Goal: Information Seeking & Learning: Learn about a topic

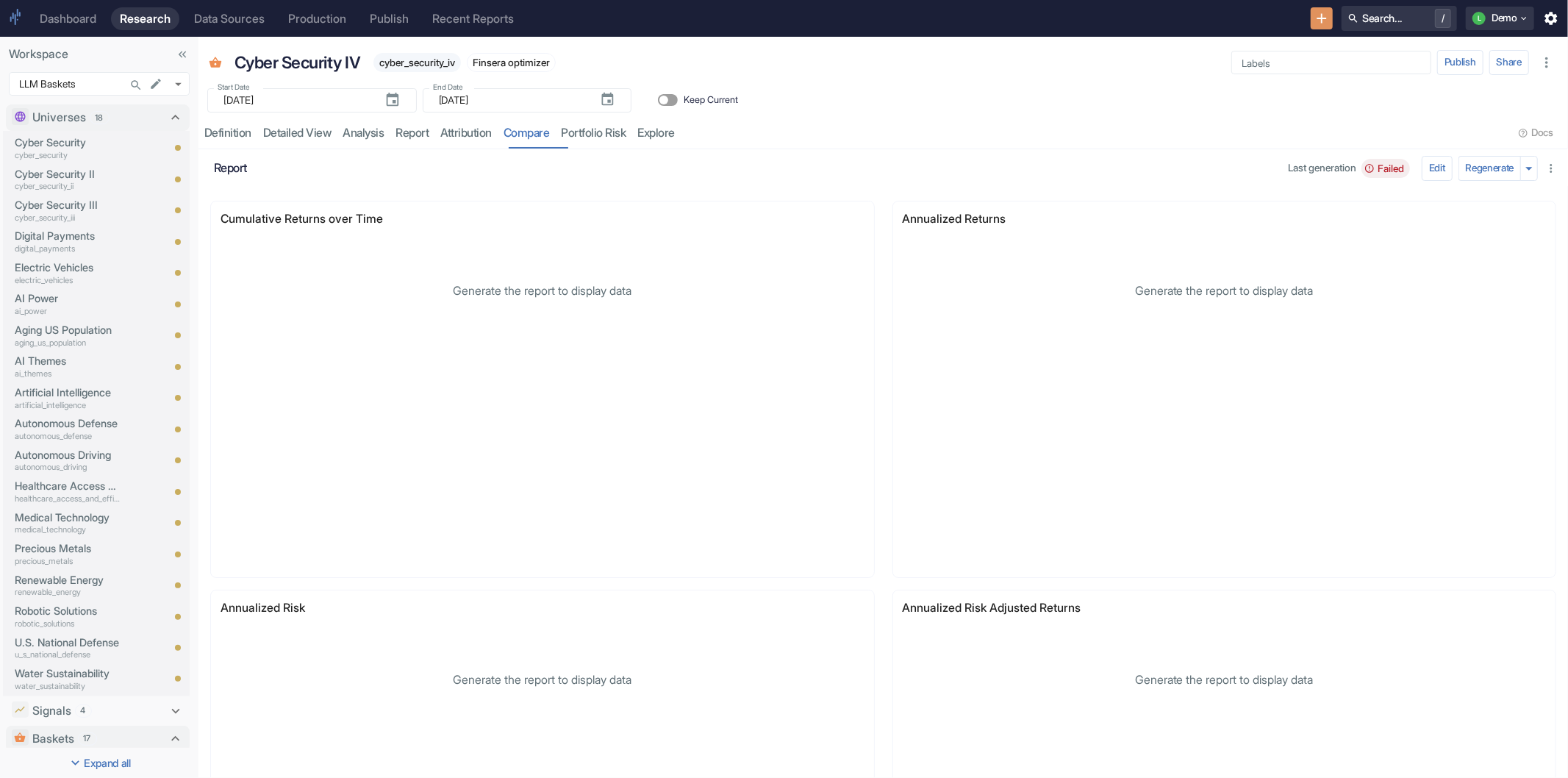
scroll to position [326, 0]
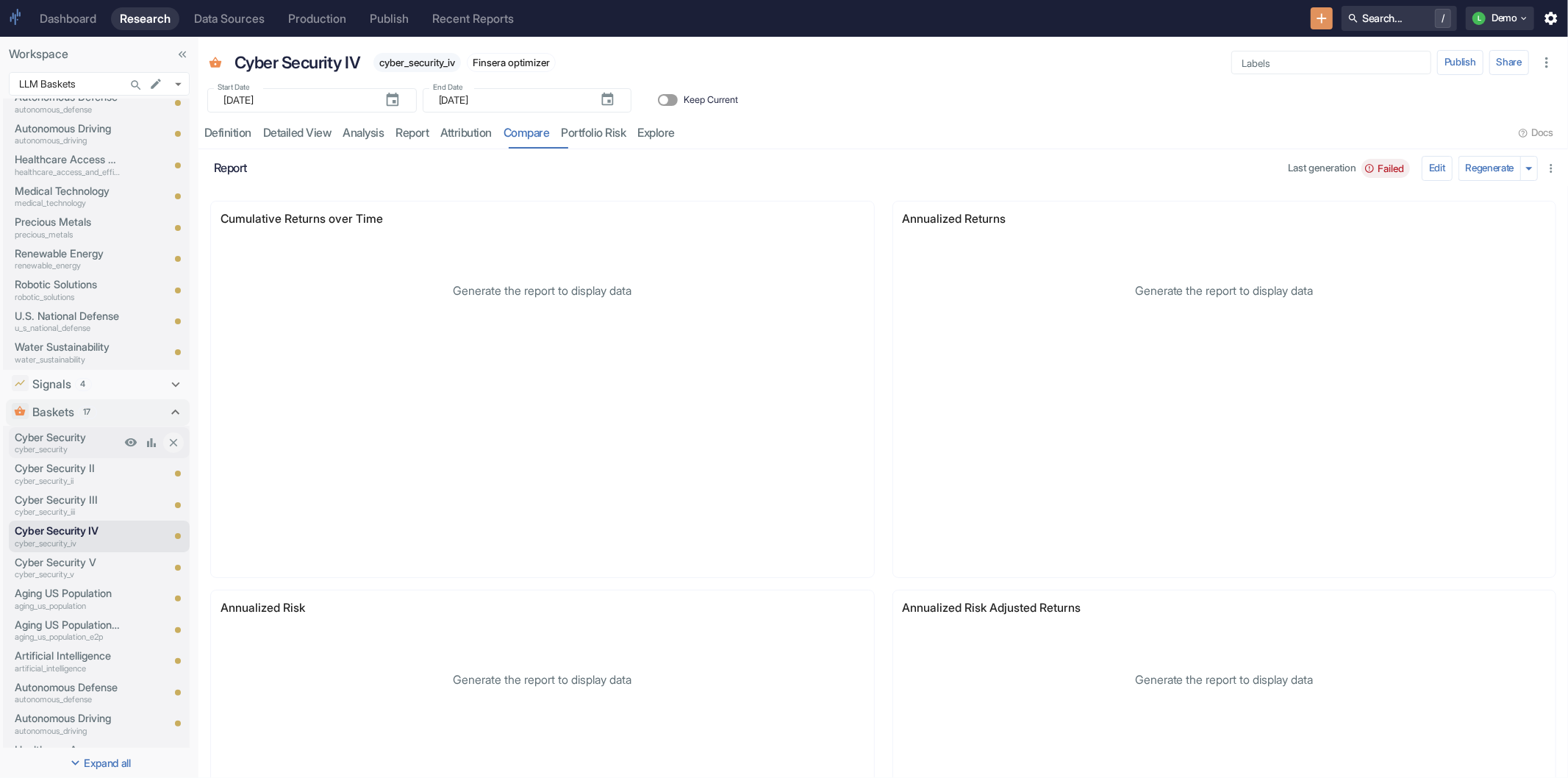
click at [71, 431] on p "Cyber Security" at bounding box center [68, 438] width 106 height 16
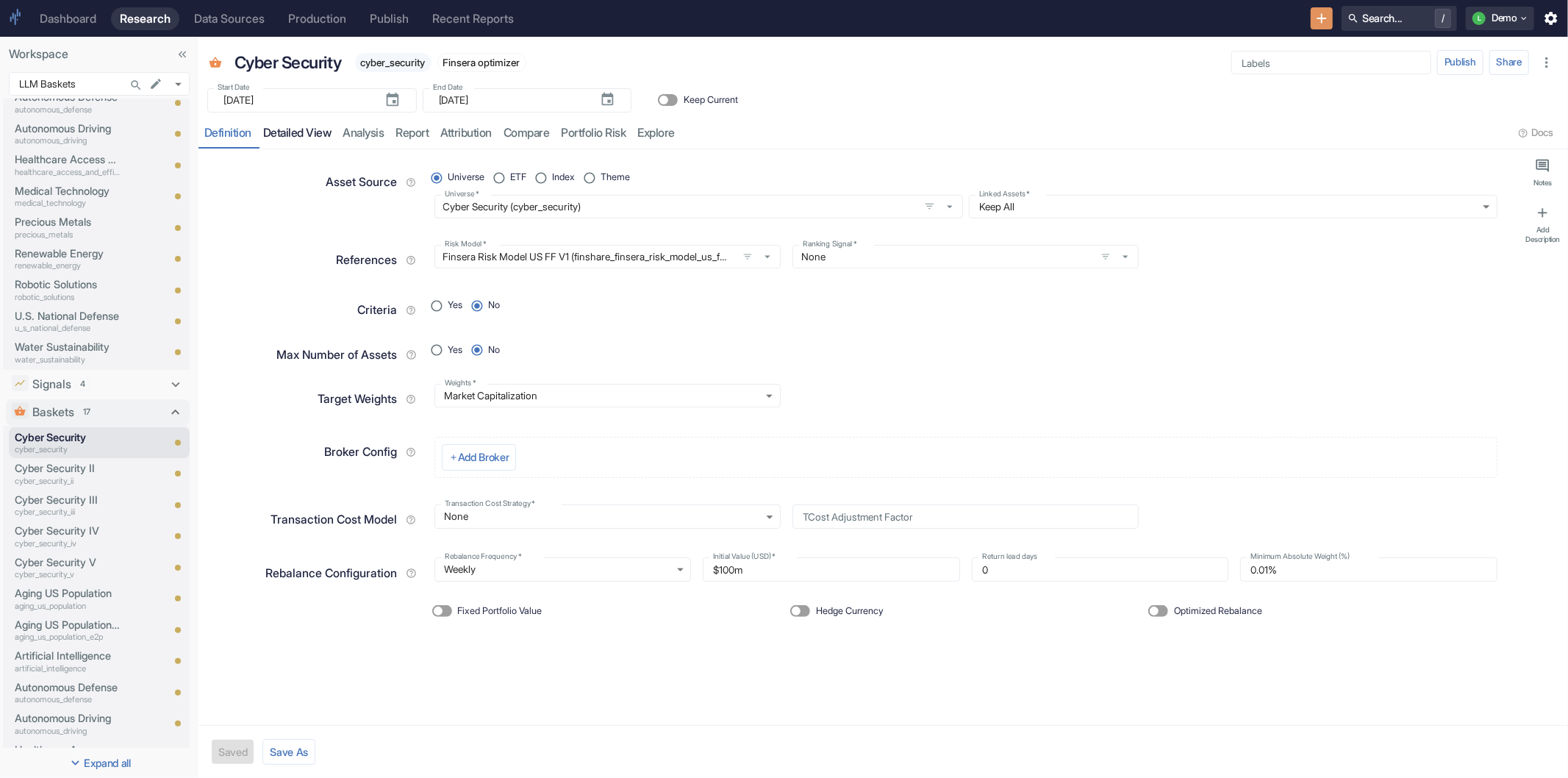
click at [304, 129] on link "detailed view" at bounding box center [297, 133] width 80 height 30
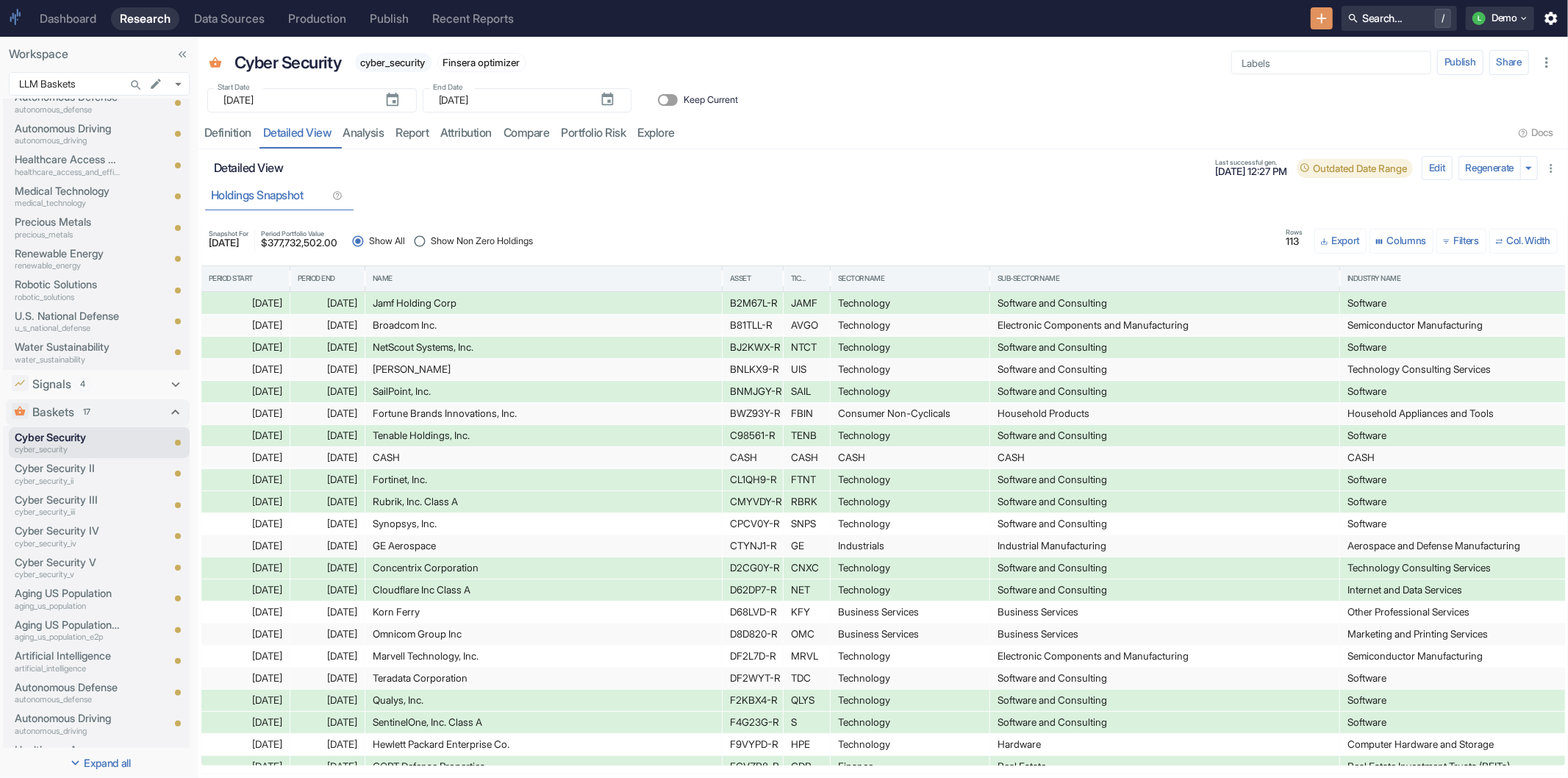
click at [474, 241] on span "Show Non Zero Holdings" at bounding box center [482, 241] width 103 height 14
click at [431, 241] on input "Show Non Zero Holdings" at bounding box center [420, 241] width 22 height 22
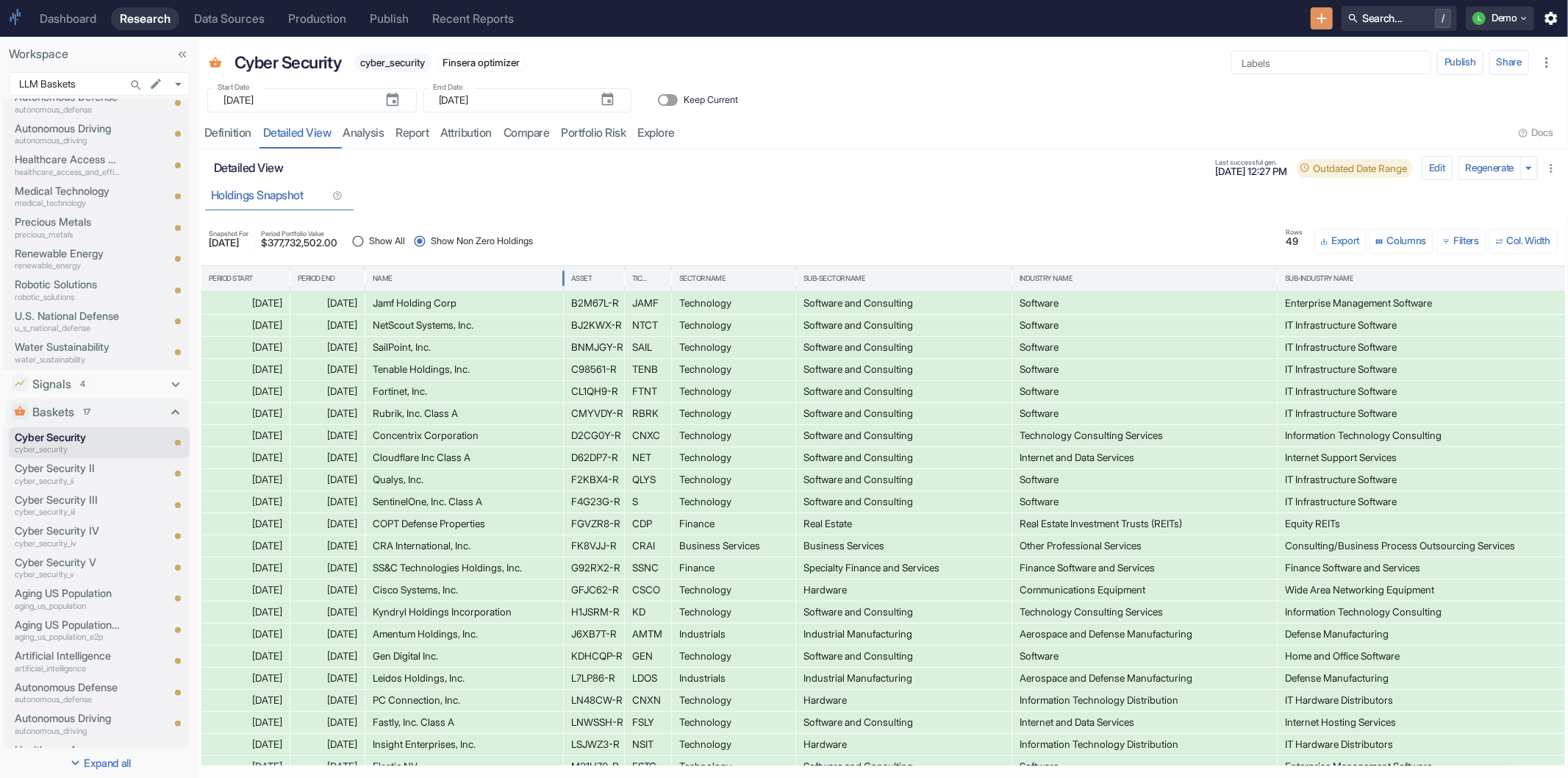
drag, startPoint x: 721, startPoint y: 276, endPoint x: 562, endPoint y: 317, distance: 164.2
click at [562, 317] on div "Period Start Period End Name Asset Ticker Sector Name Sub-Sector Name Industry …" at bounding box center [883, 515] width 1364 height 500
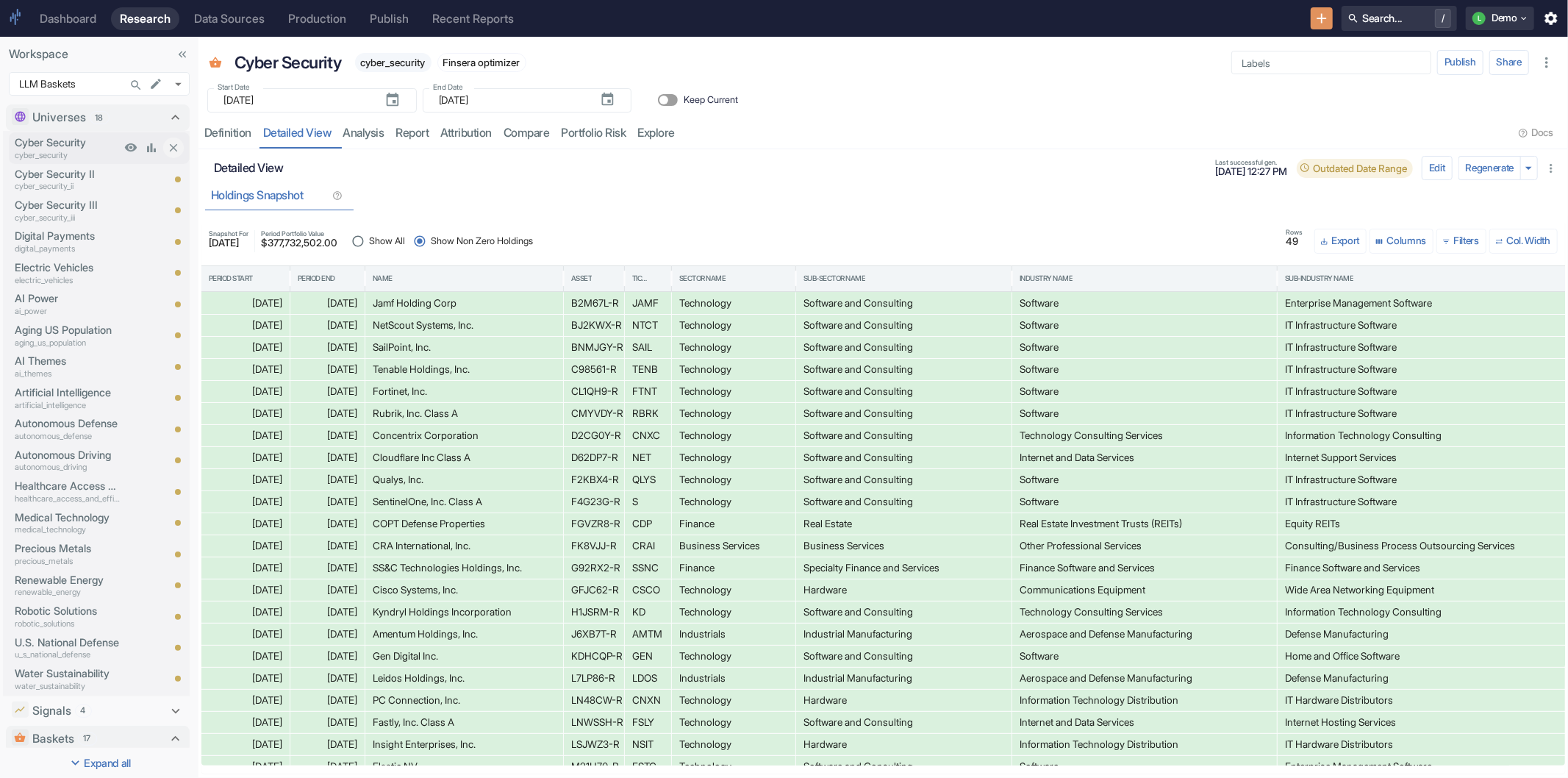
click at [76, 155] on p "cyber_security" at bounding box center [68, 155] width 106 height 13
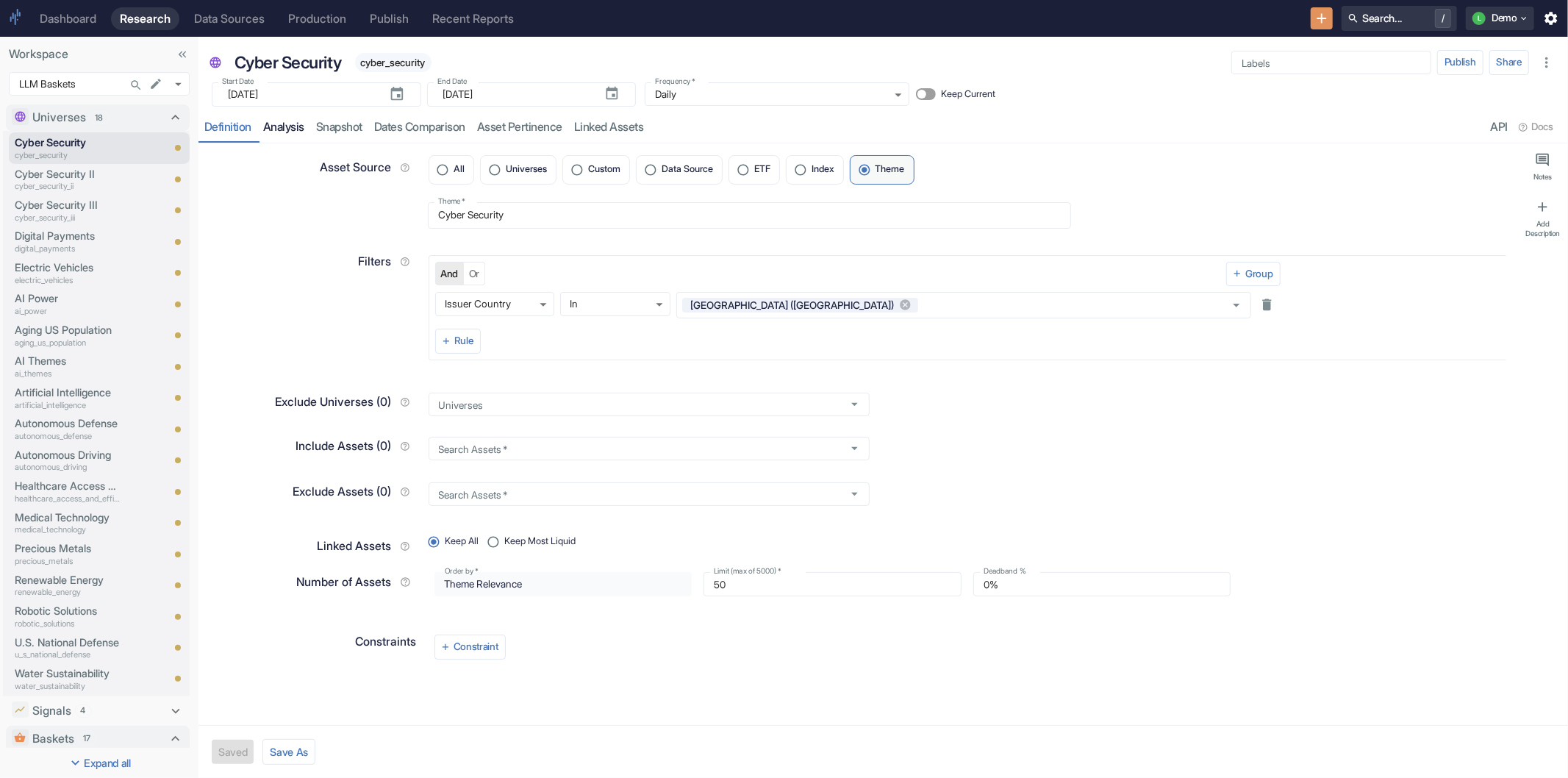
click at [298, 129] on link "analysis" at bounding box center [283, 127] width 53 height 30
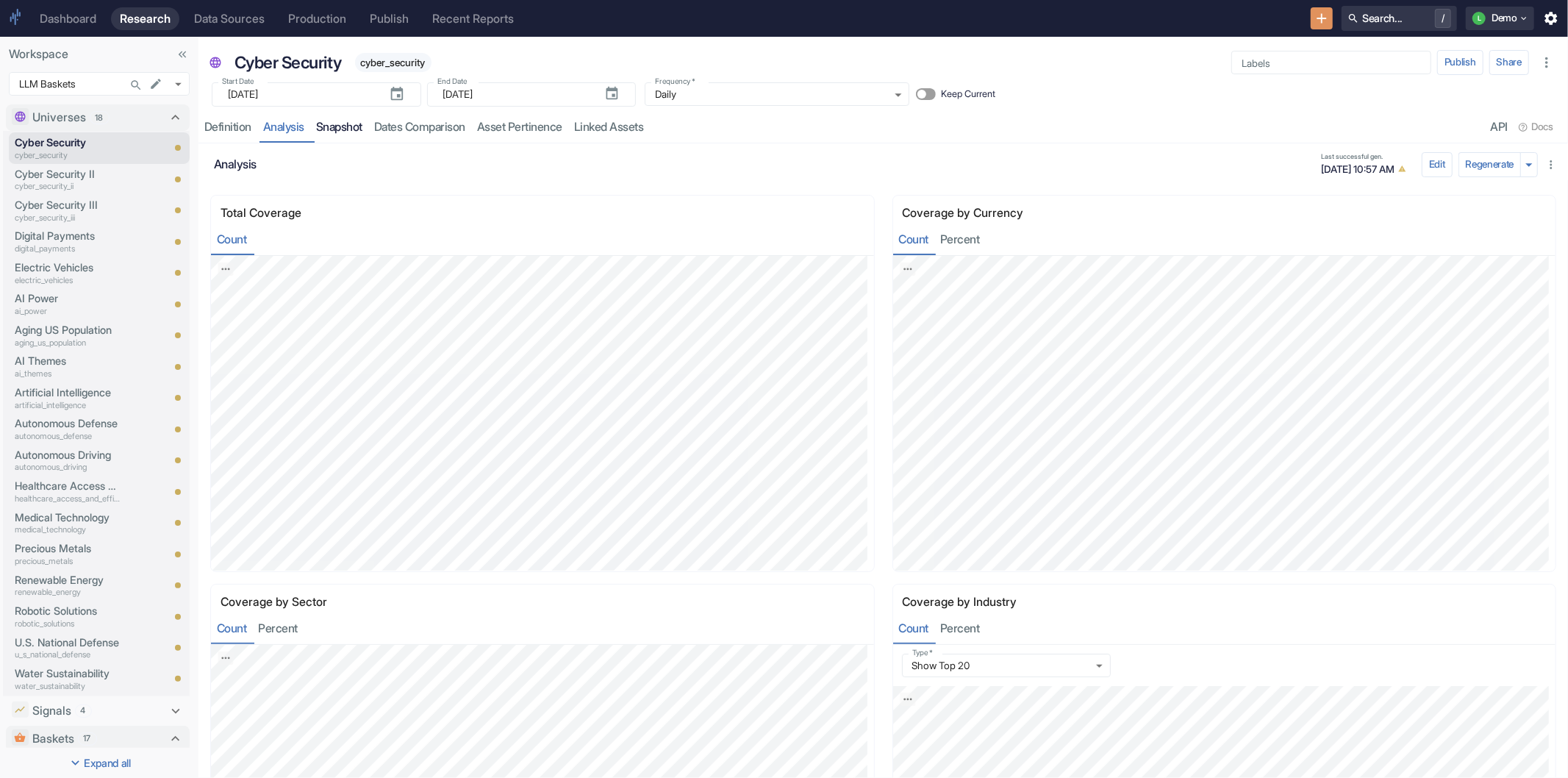
click at [341, 120] on link "Snapshot" at bounding box center [339, 127] width 58 height 30
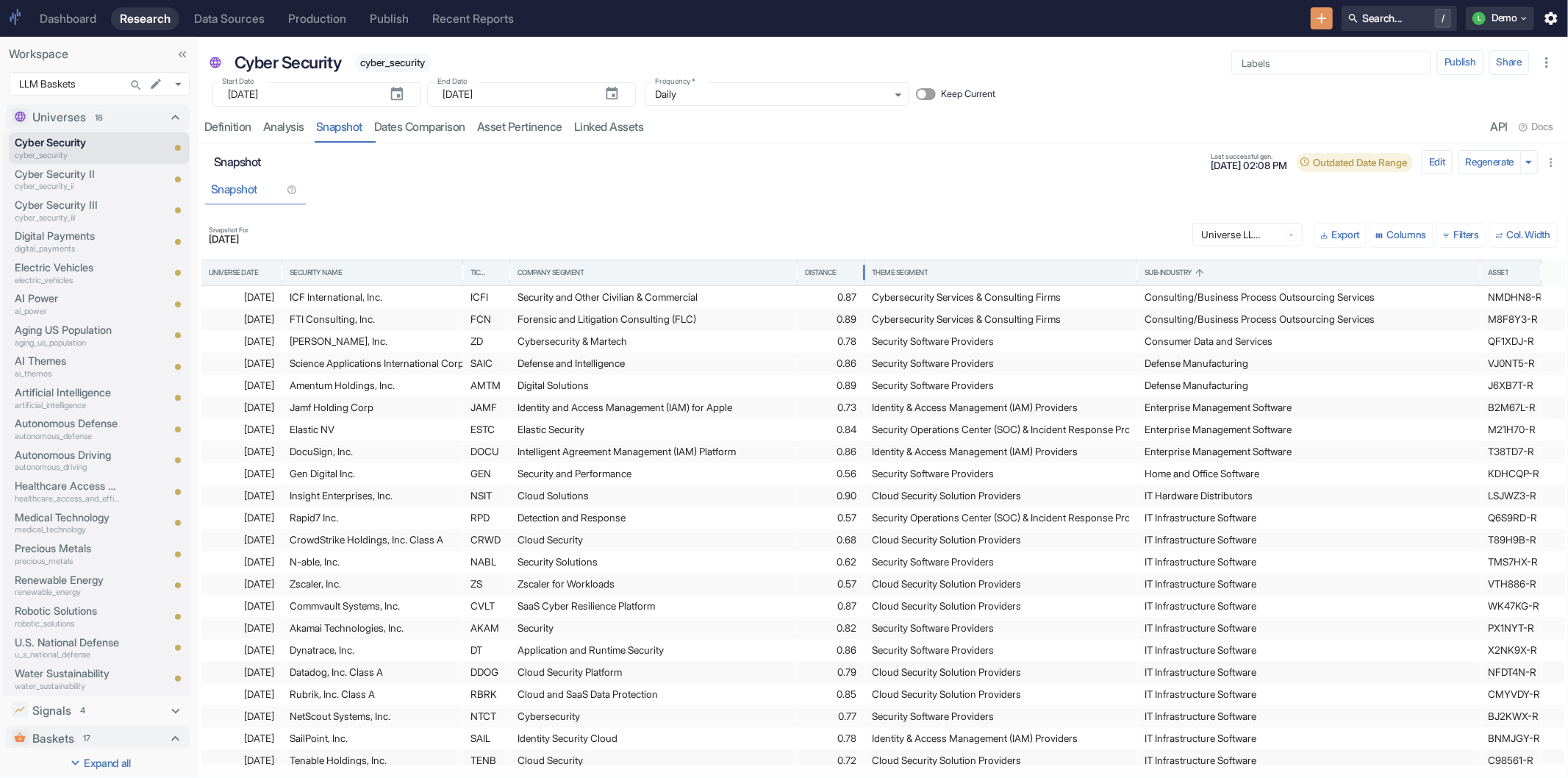
click at [828, 273] on div "Distance" at bounding box center [821, 273] width 32 height 10
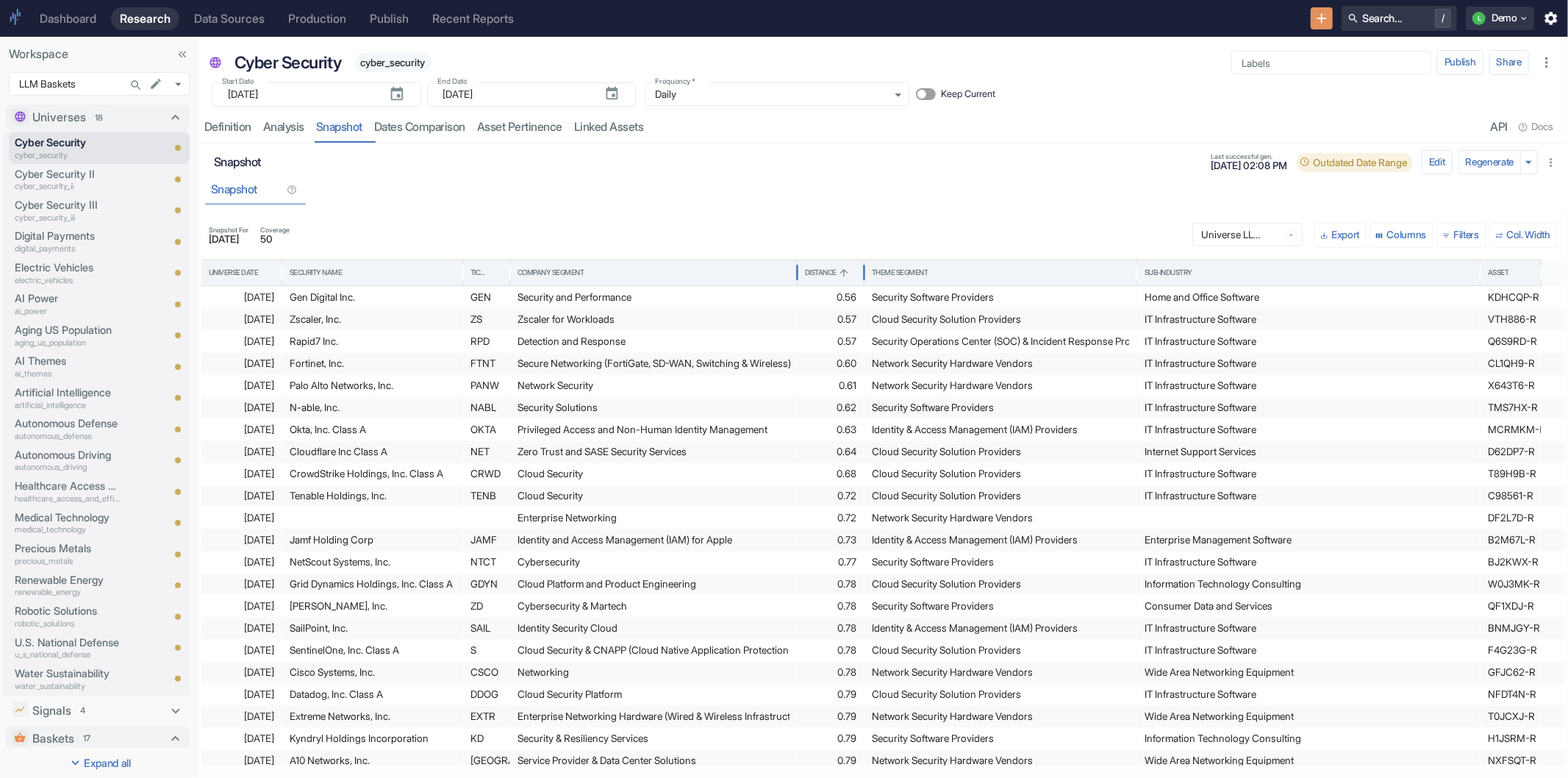
click at [828, 273] on div "Distance" at bounding box center [821, 273] width 32 height 10
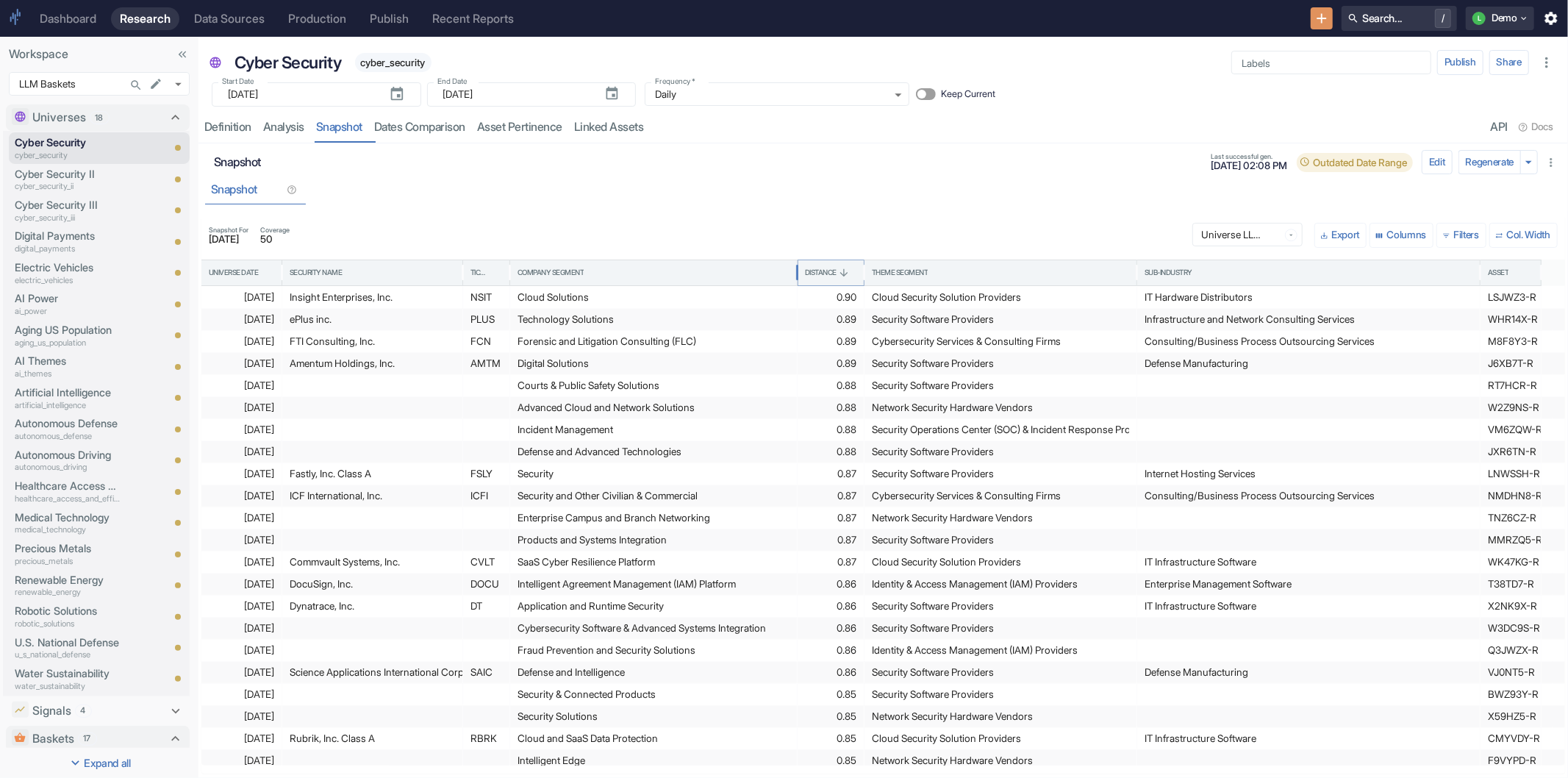
click at [843, 273] on icon "Sort" at bounding box center [844, 273] width 12 height 12
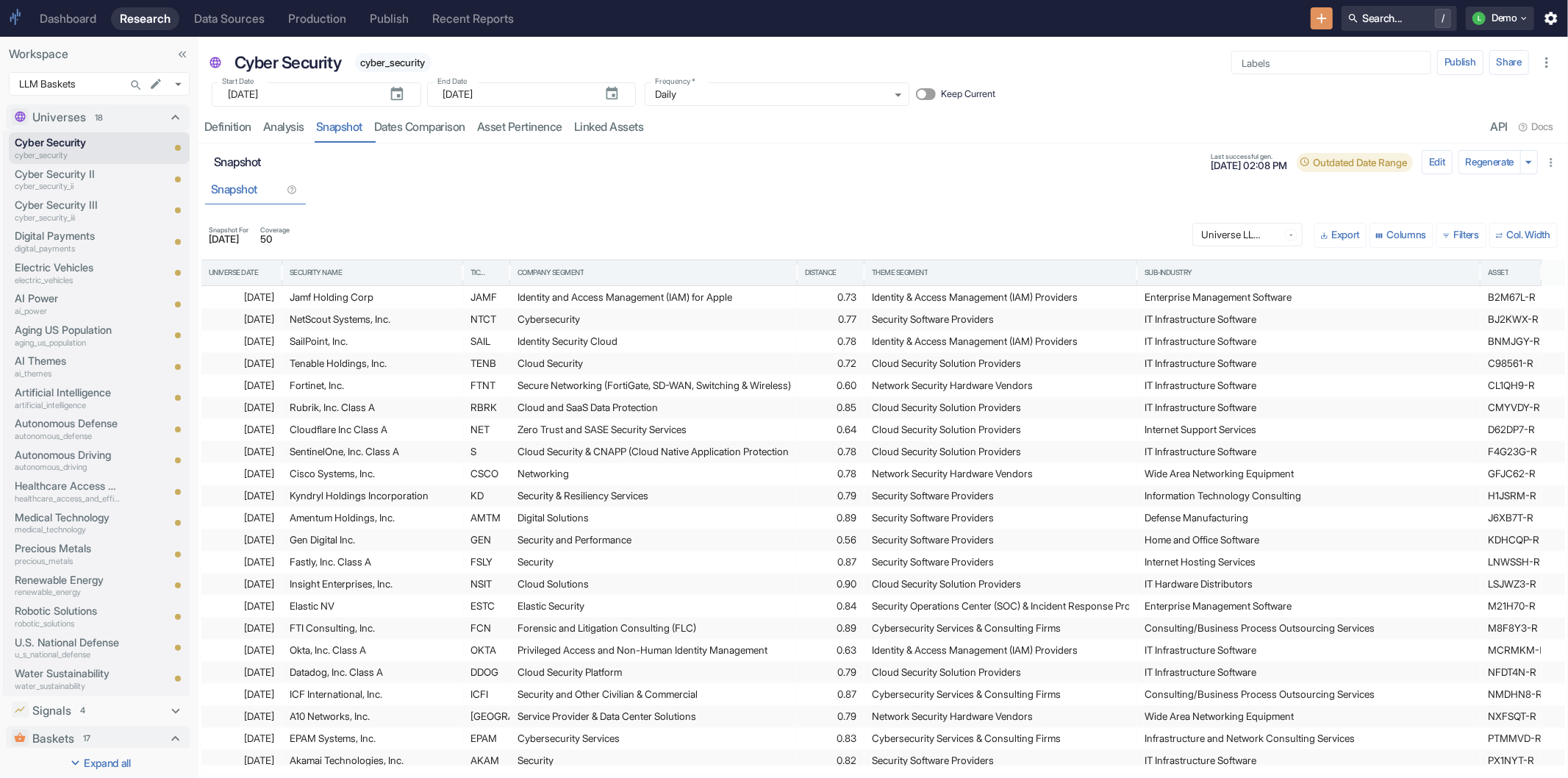
click at [938, 174] on div "Snapshot Last successful gen. [DATE] 02:08 PM Outdated Date Range" at bounding box center [816, 162] width 1205 height 25
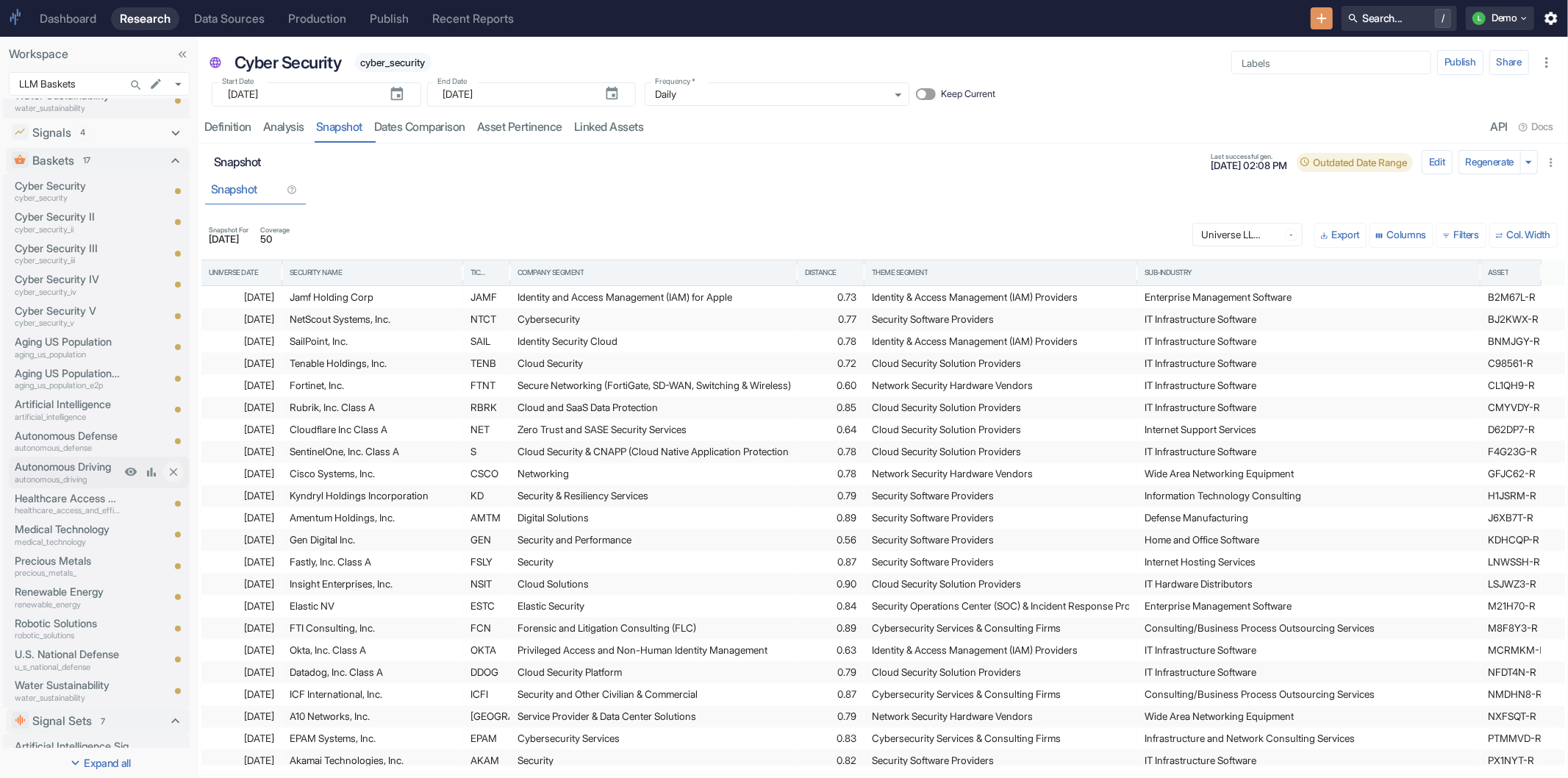
scroll to position [496, 0]
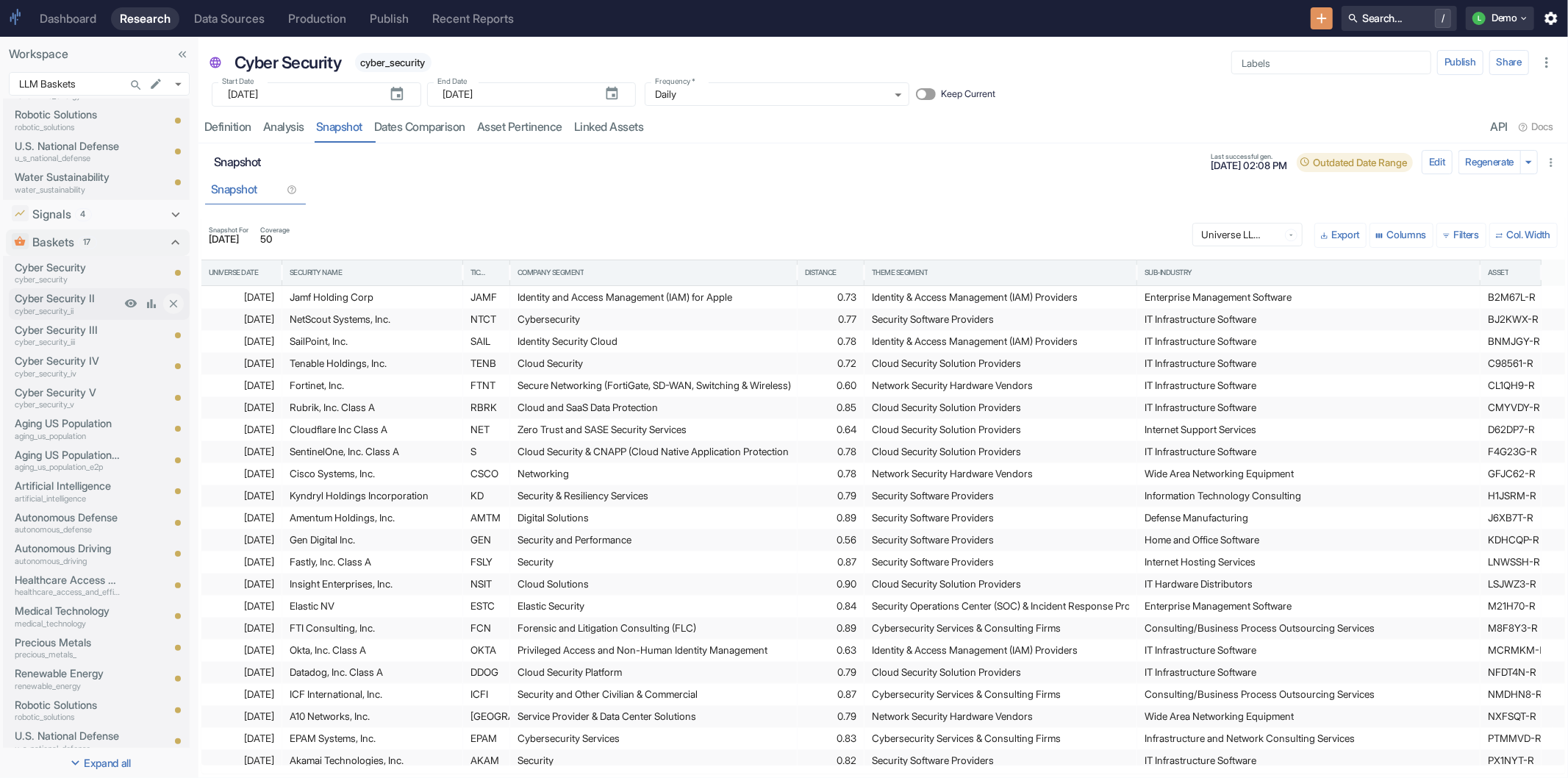
click at [49, 305] on p "cyber_security_ii" at bounding box center [68, 311] width 106 height 13
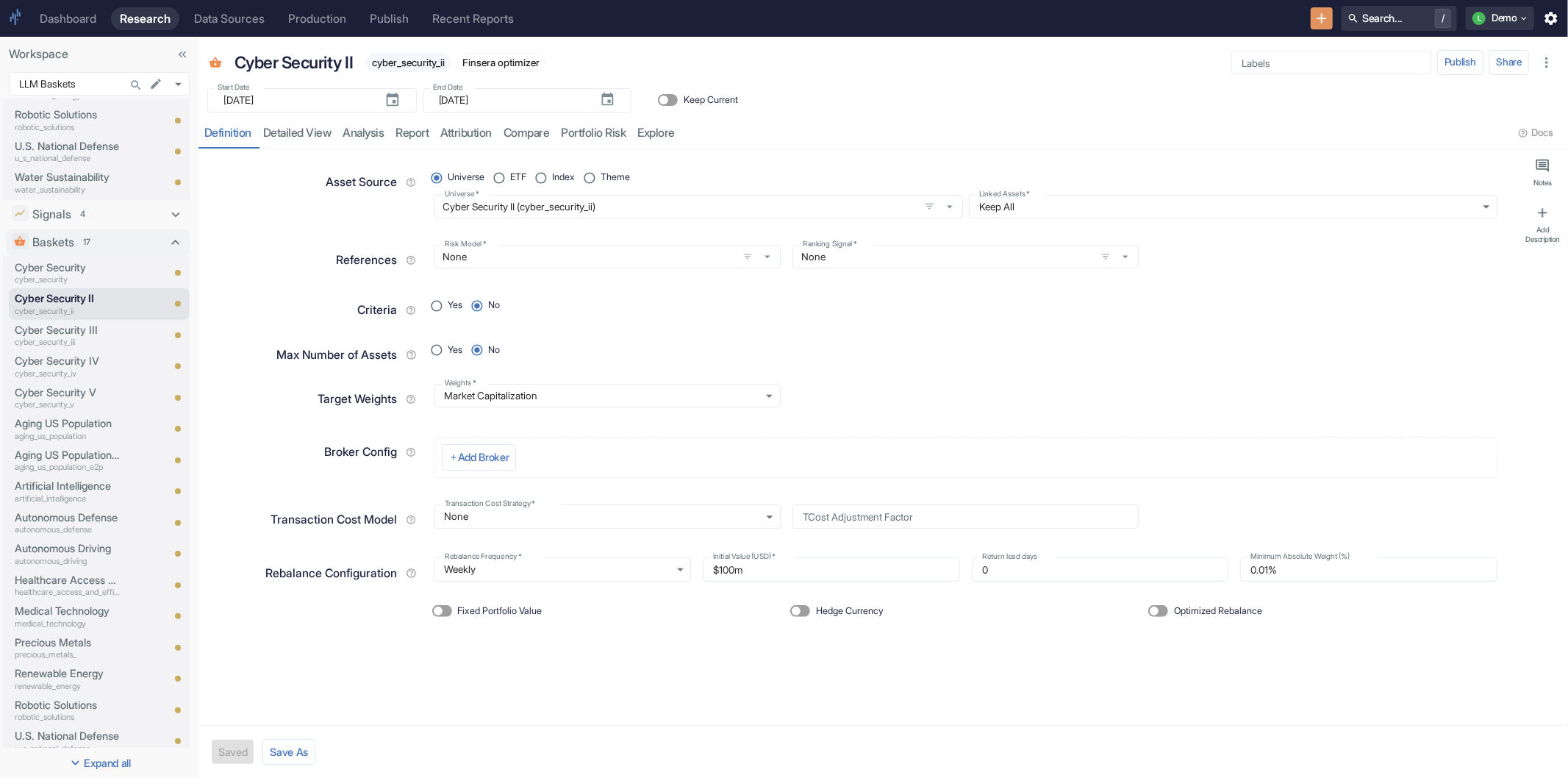
type textarea "x"
click at [60, 268] on p "Cyber Security" at bounding box center [68, 268] width 106 height 16
click at [65, 291] on p "Cyber Security II" at bounding box center [68, 299] width 106 height 16
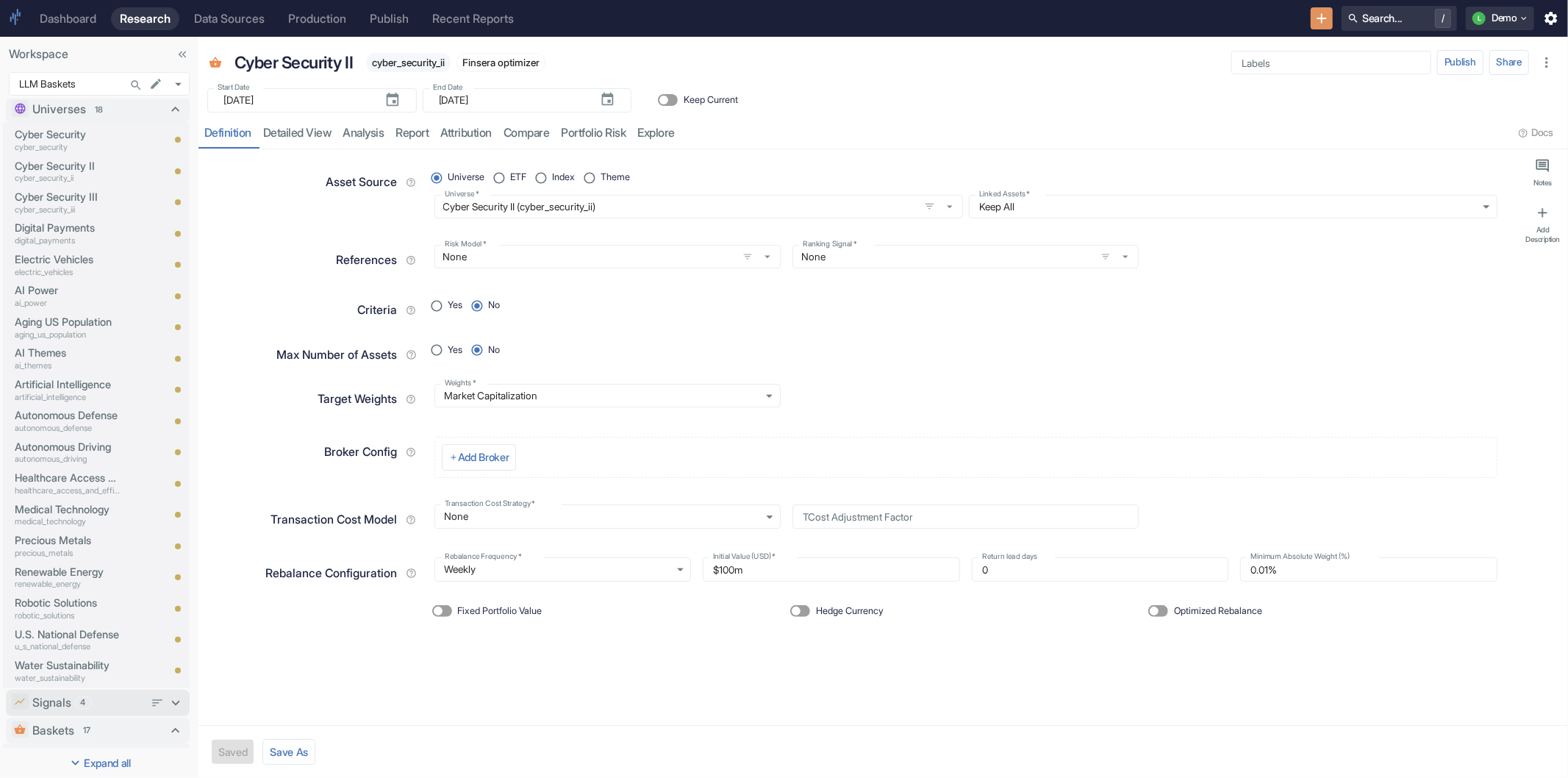
scroll to position [6, 0]
type textarea "x"
click at [33, 143] on p "Cyber Security" at bounding box center [68, 143] width 106 height 16
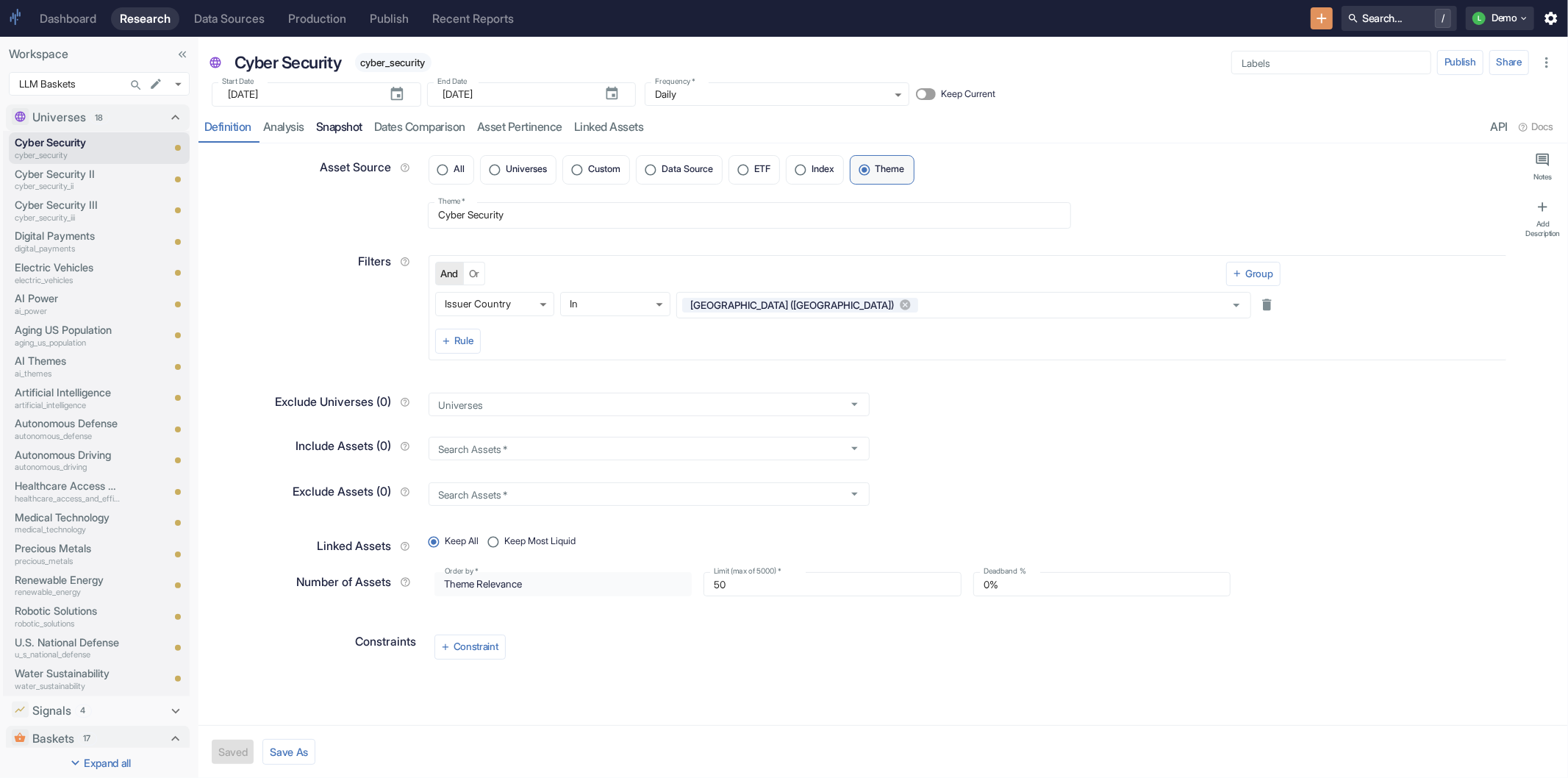
click at [339, 127] on link "Snapshot" at bounding box center [339, 127] width 58 height 30
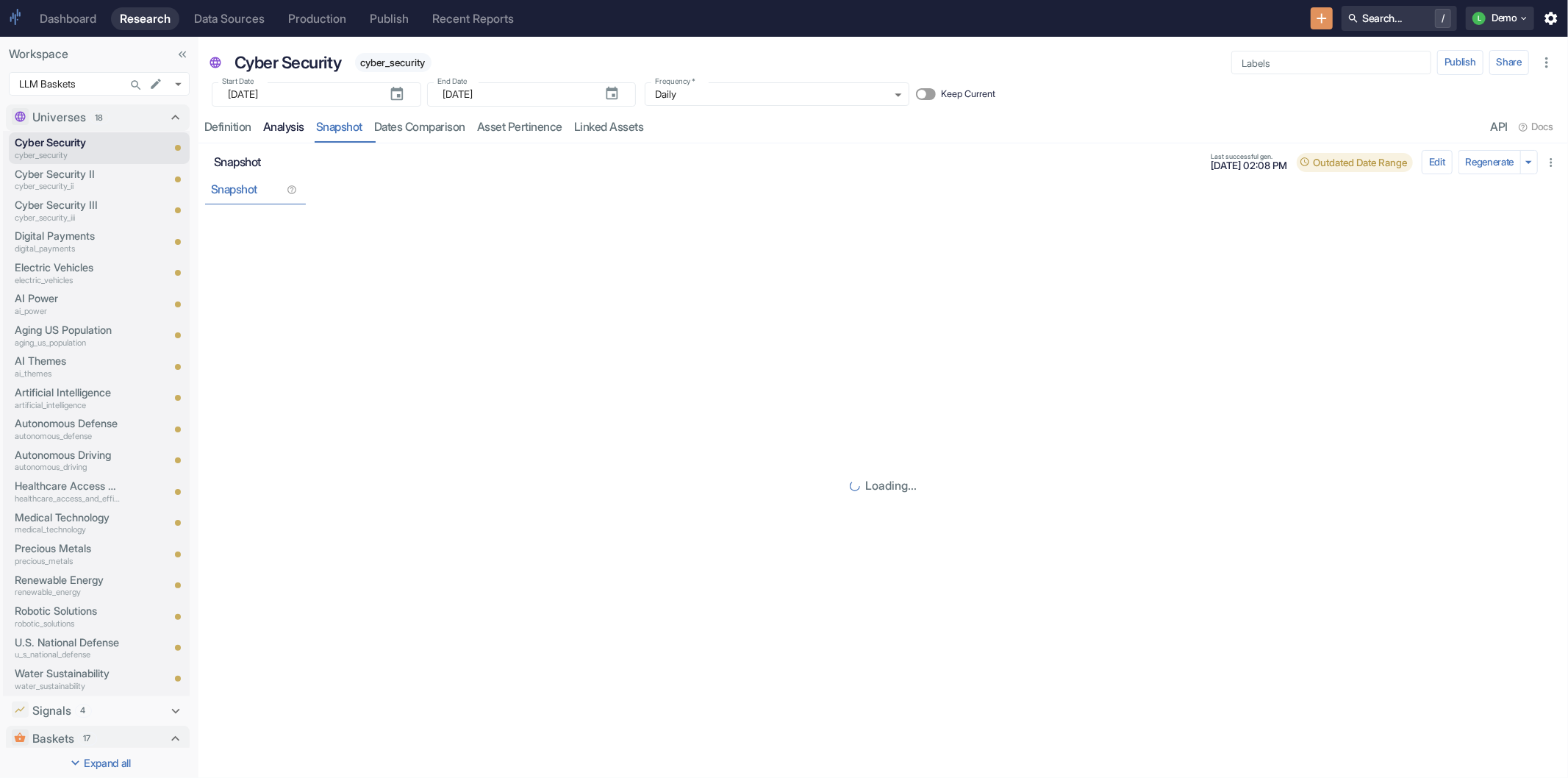
click at [287, 129] on link "analysis" at bounding box center [283, 127] width 53 height 30
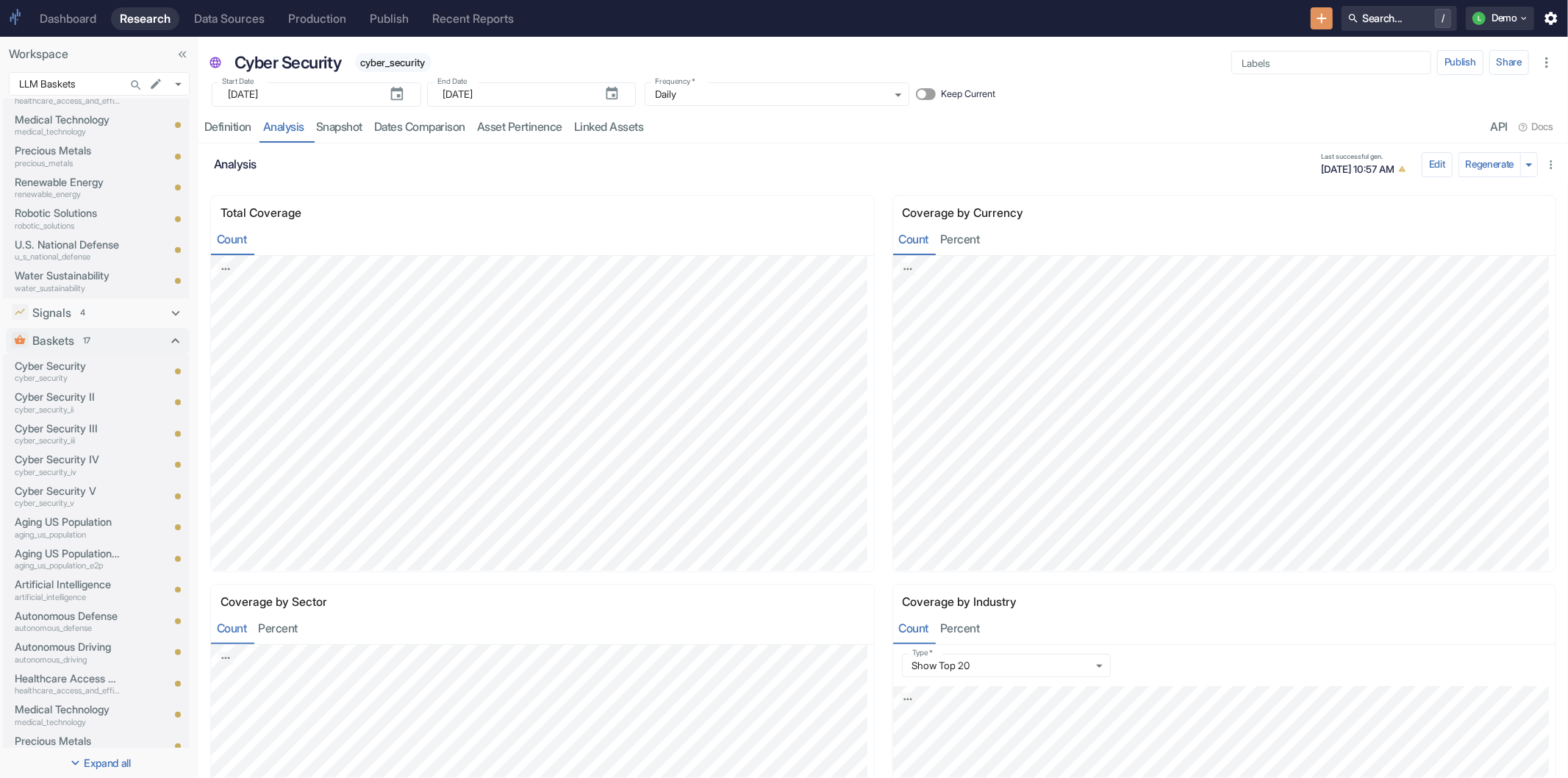
scroll to position [408, 0]
click at [82, 349] on p "Cyber Security" at bounding box center [68, 356] width 106 height 16
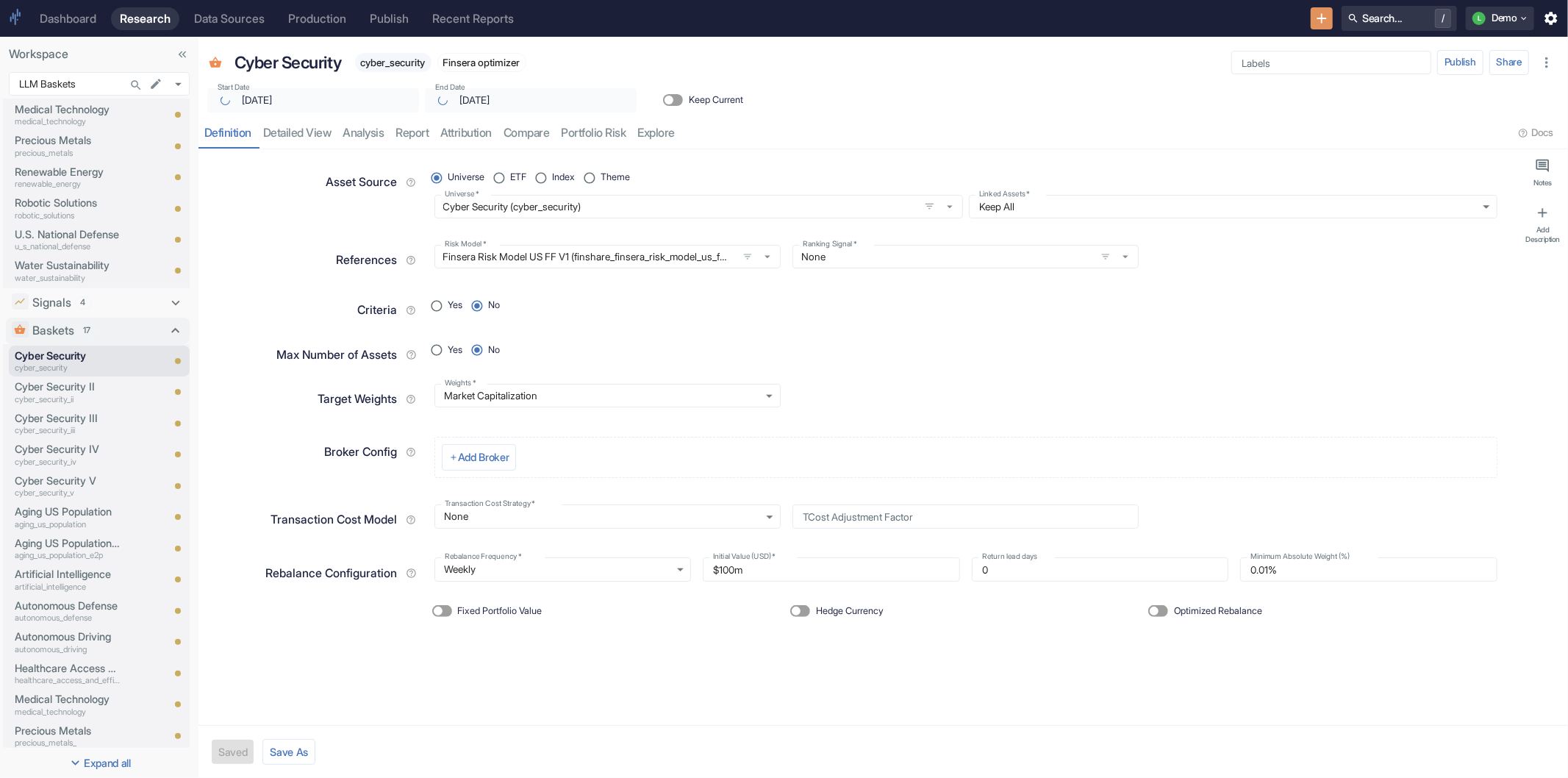
type textarea "x"
click at [372, 133] on link "analysis" at bounding box center [363, 133] width 53 height 30
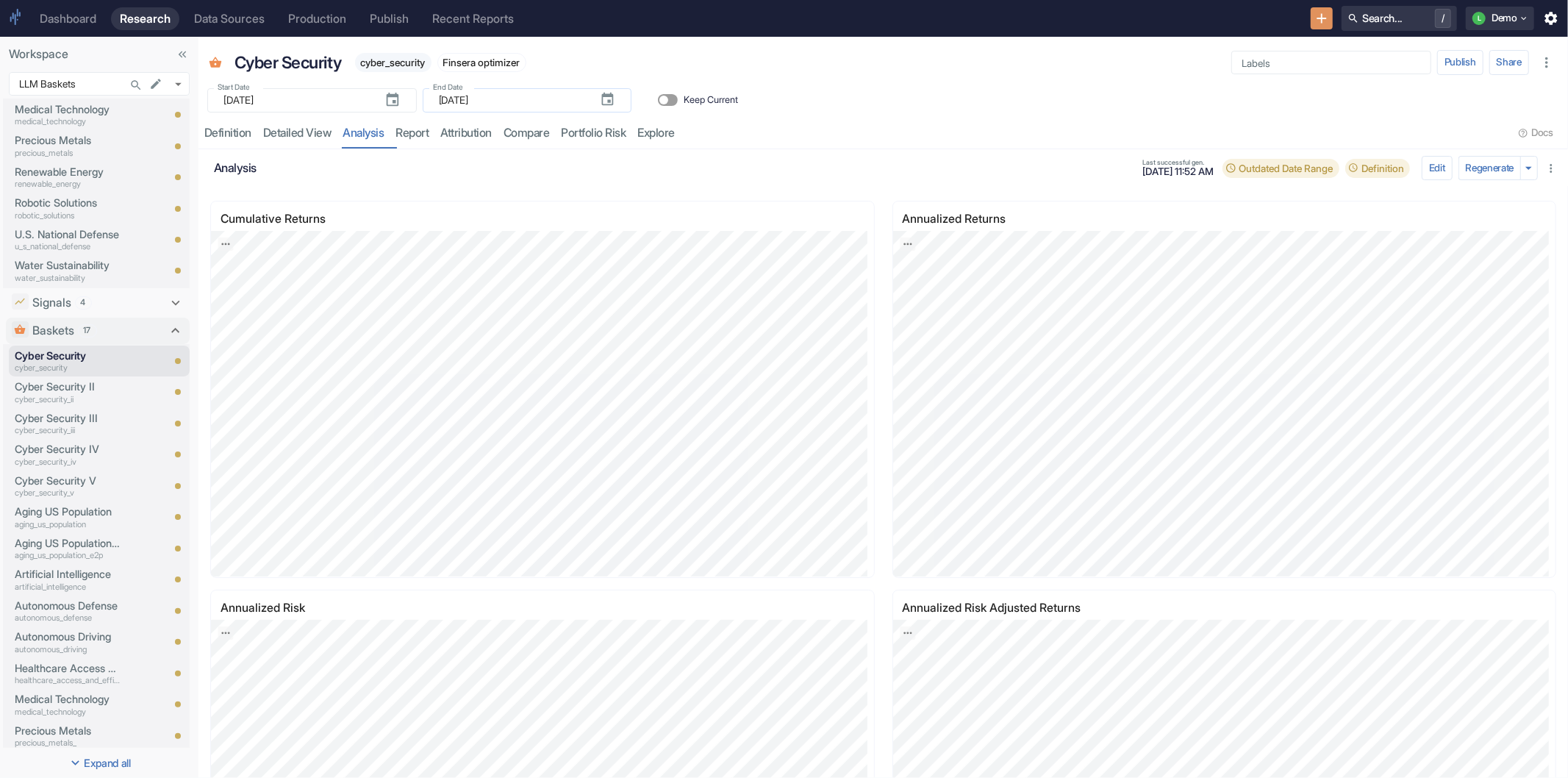
click at [550, 102] on input "[DATE]" at bounding box center [513, 100] width 149 height 25
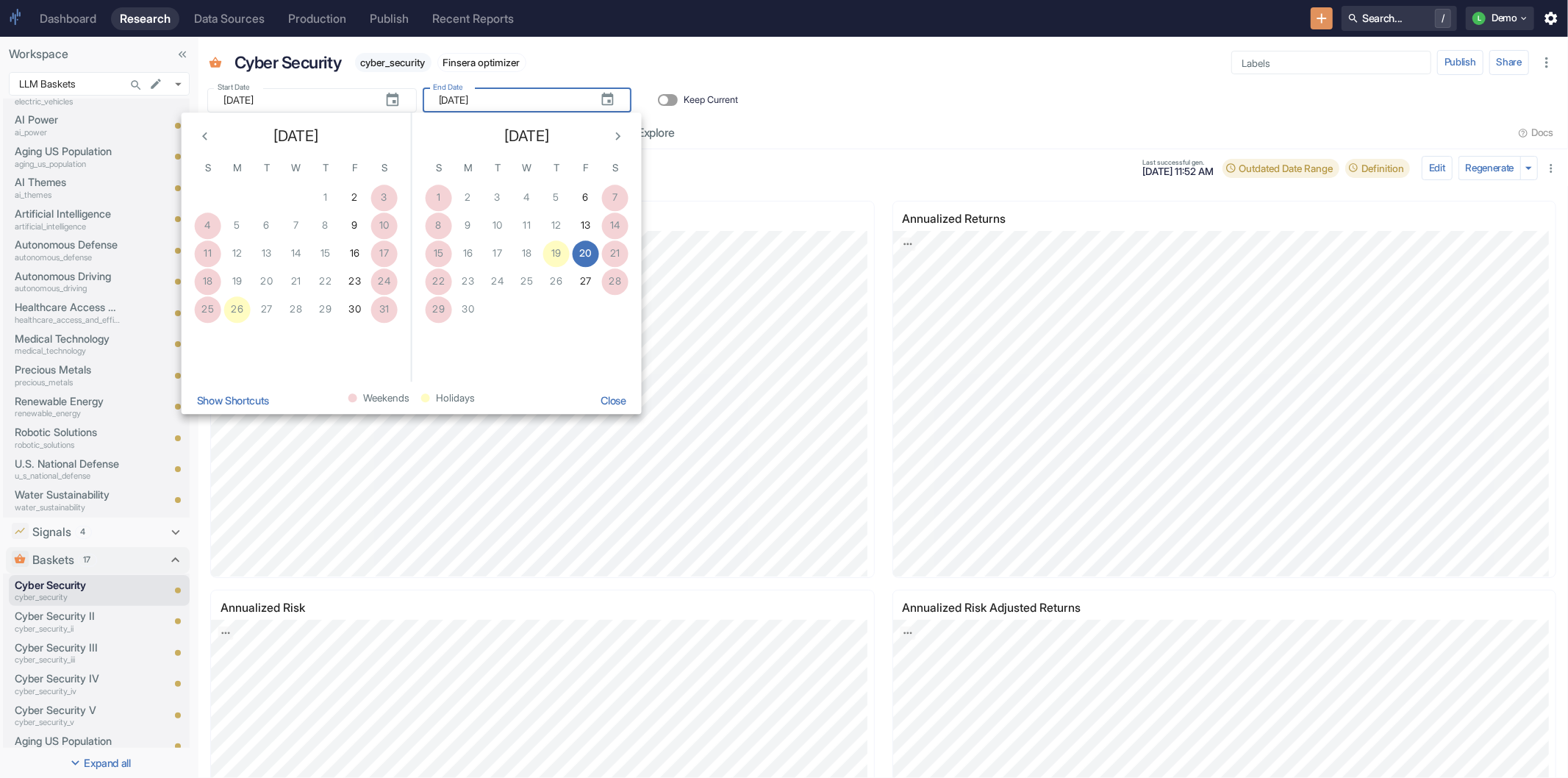
scroll to position [245, 0]
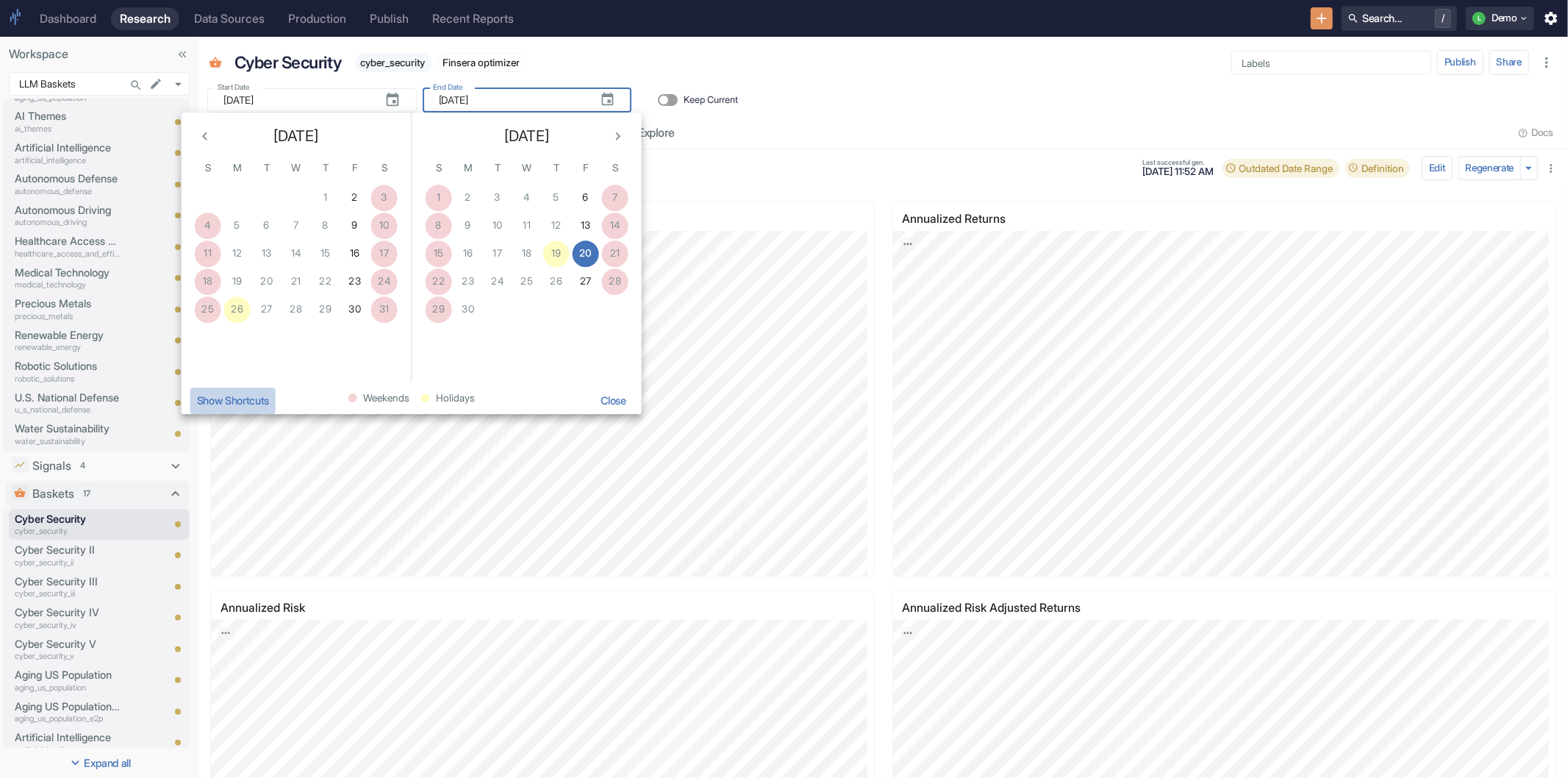
click at [243, 398] on button "Show Shortcuts" at bounding box center [232, 401] width 85 height 27
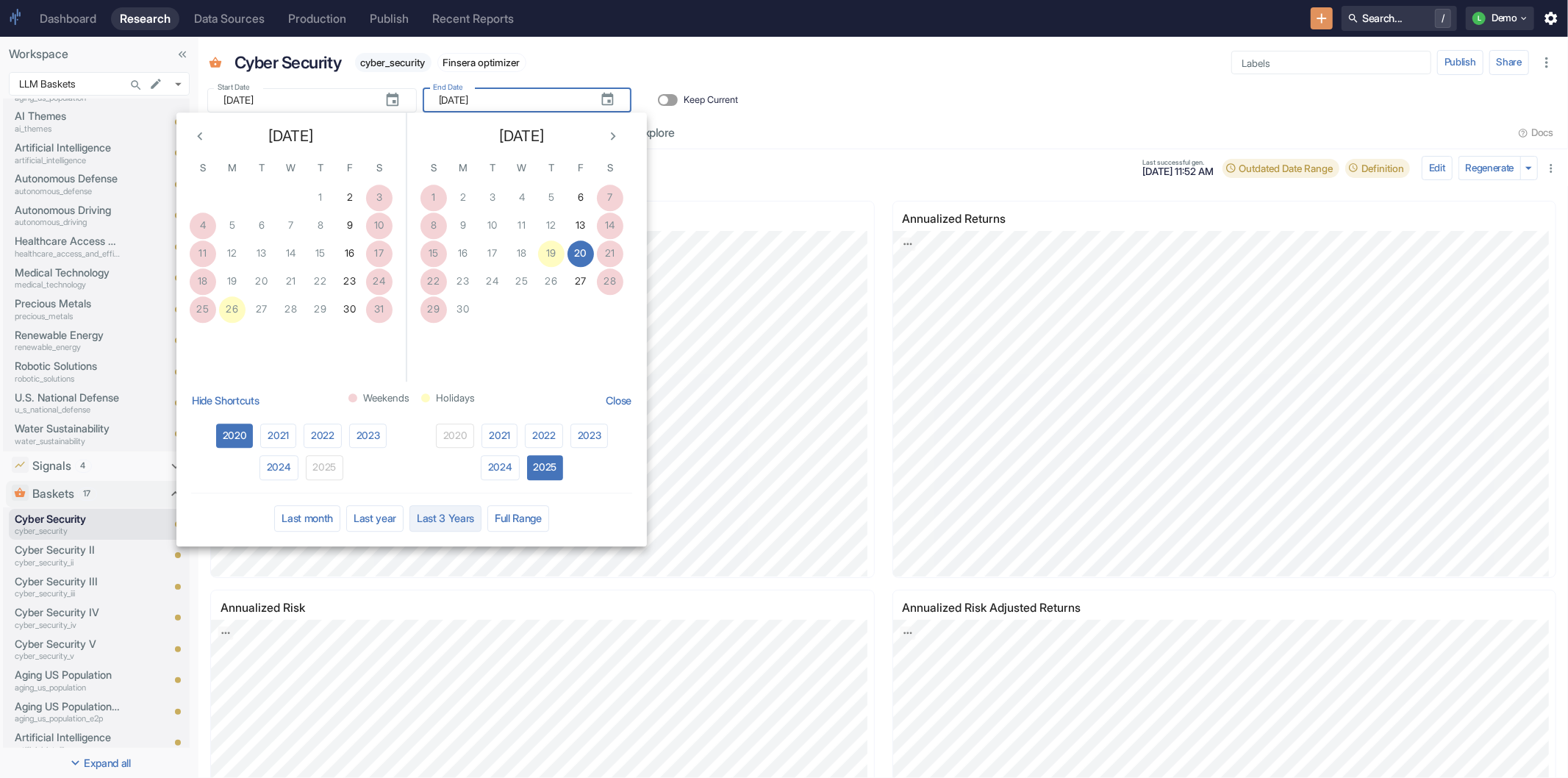
click at [427, 513] on button "Last 3 Years" at bounding box center [445, 519] width 72 height 27
type input "[DATE]"
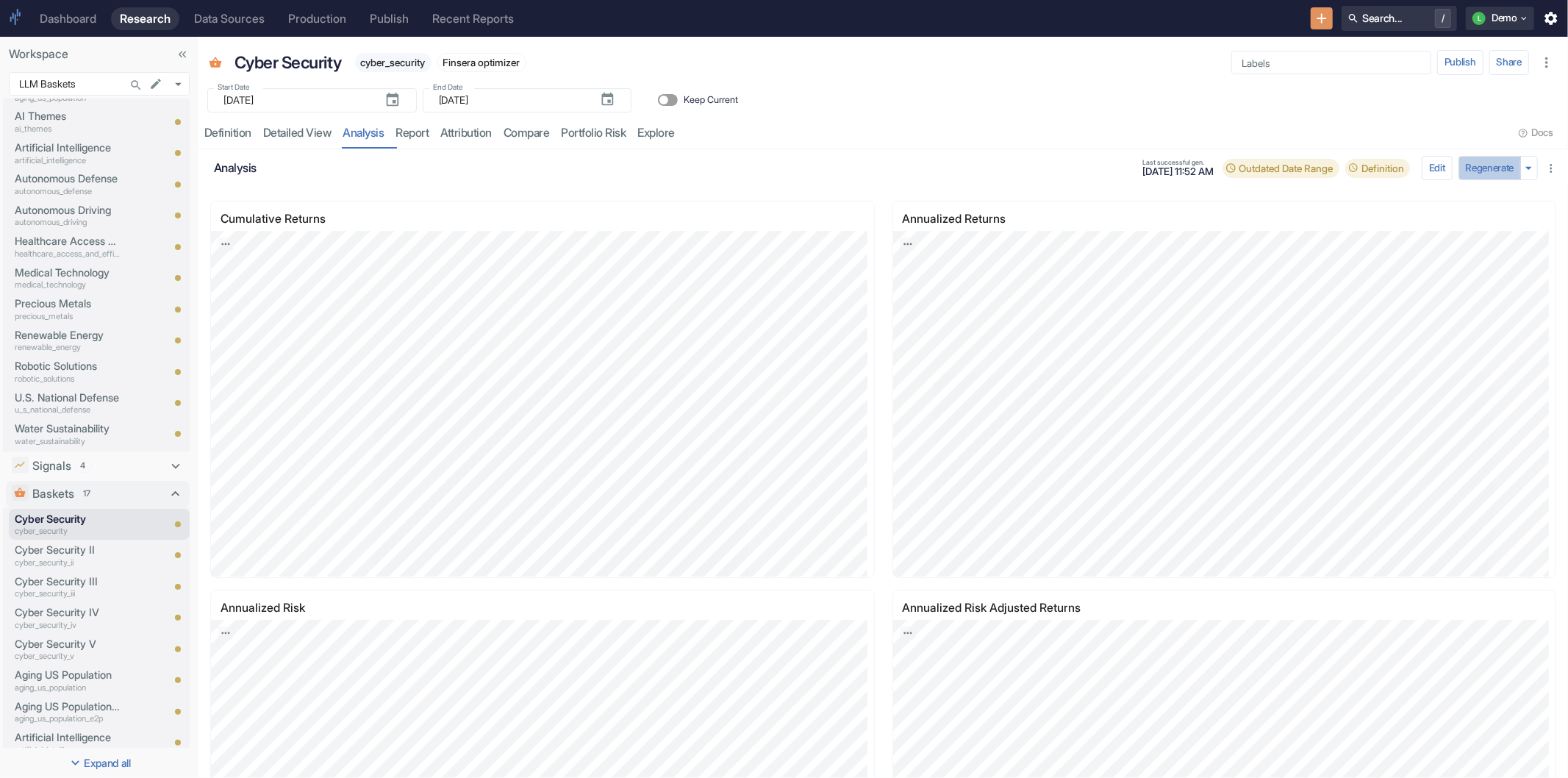
click at [1471, 169] on button "Regenerate" at bounding box center [1490, 169] width 63 height 25
click at [348, 146] on link "analysis" at bounding box center [363, 133] width 53 height 30
click at [299, 136] on link "detailed view" at bounding box center [297, 133] width 80 height 30
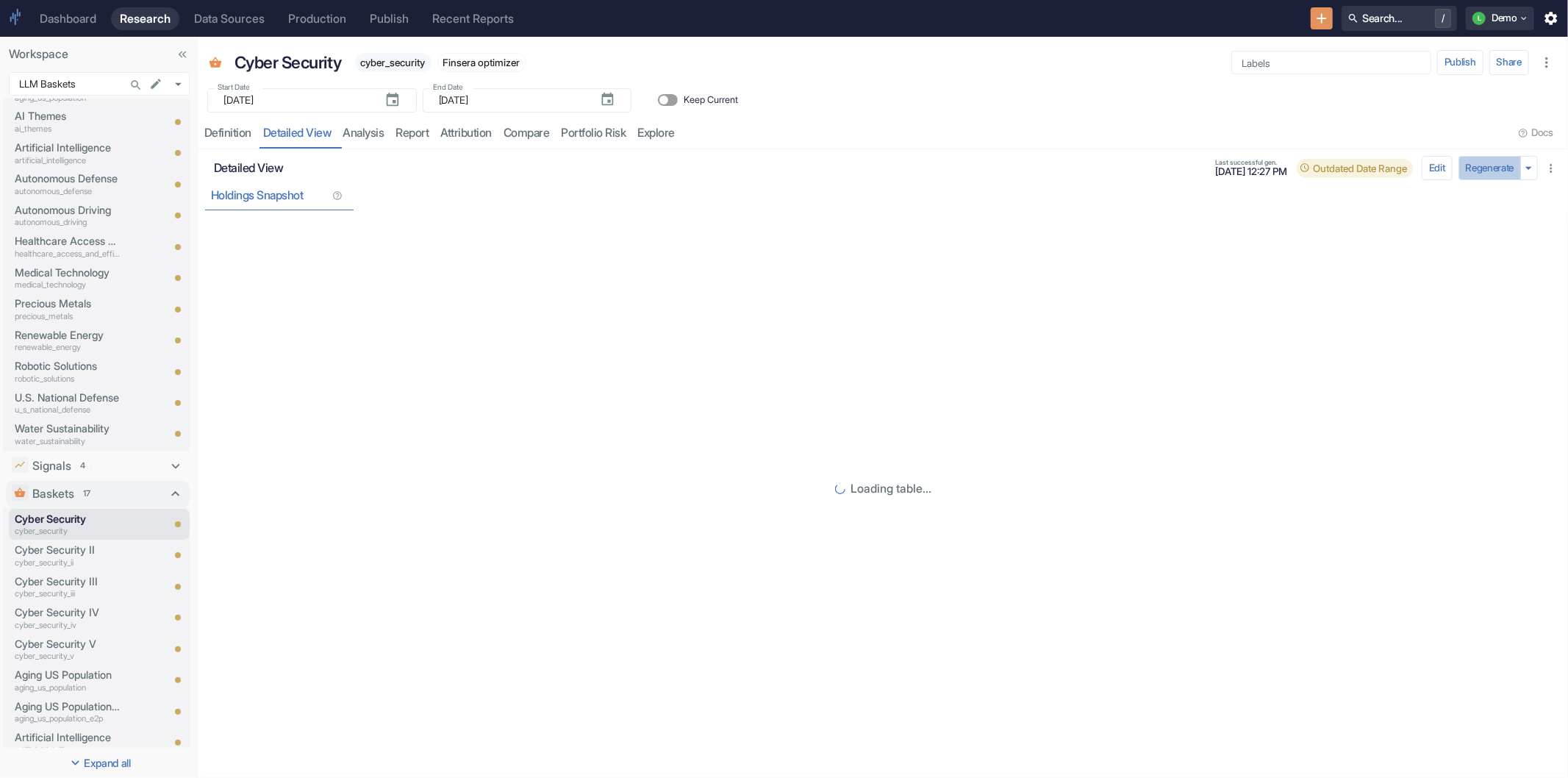
click at [1468, 170] on button "Regenerate" at bounding box center [1490, 169] width 63 height 25
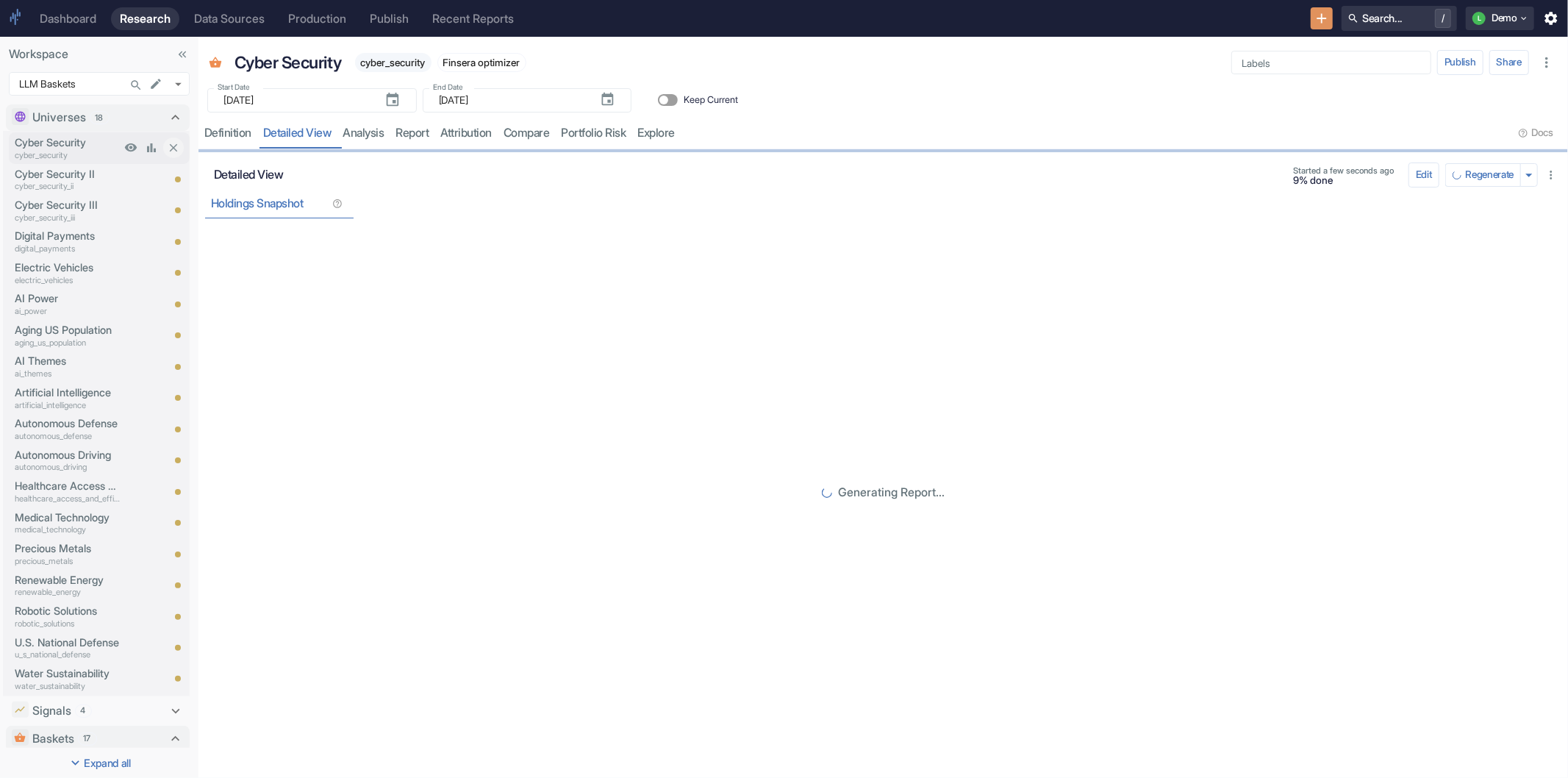
click at [36, 143] on p "Cyber Security" at bounding box center [68, 143] width 106 height 16
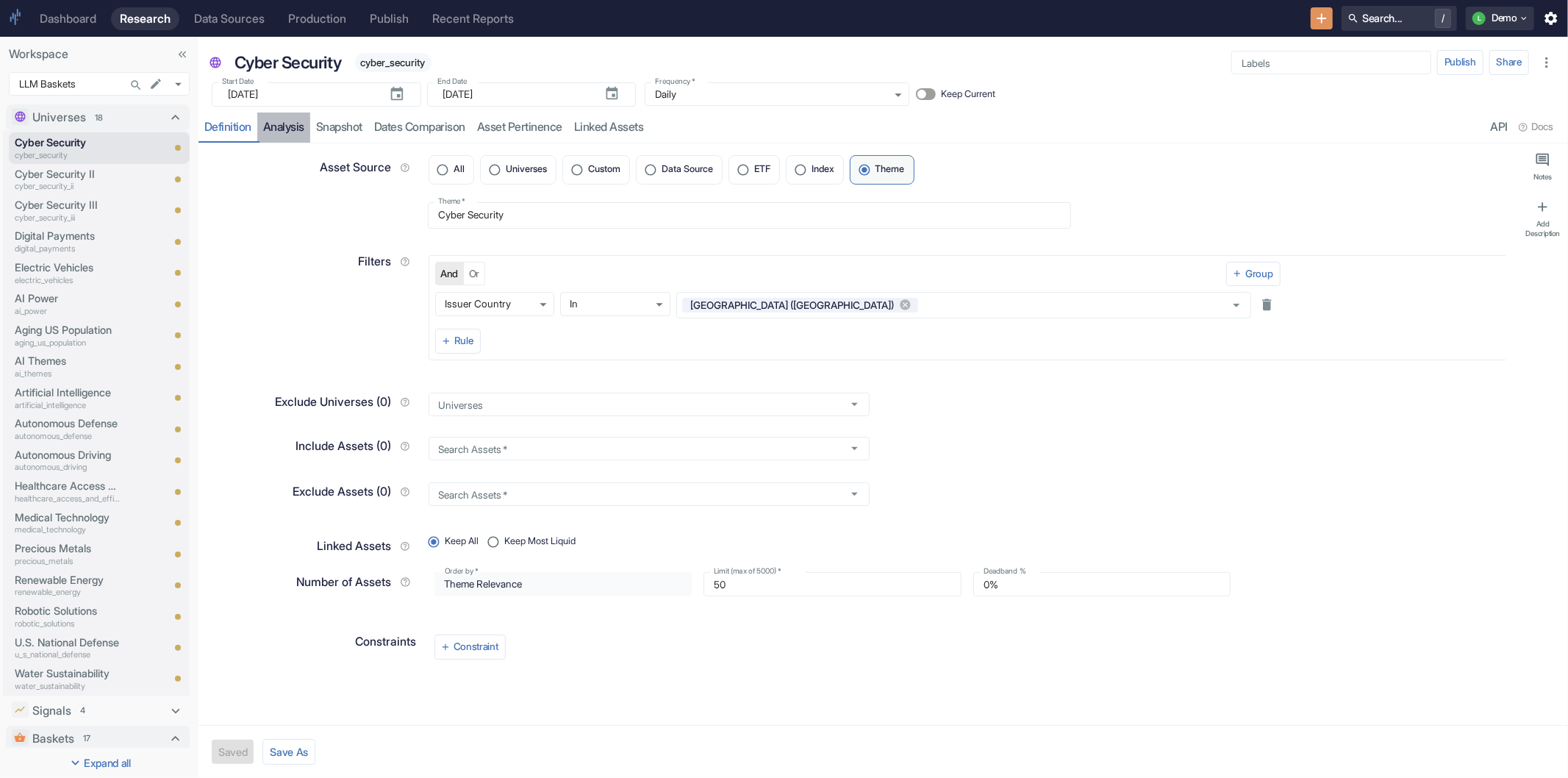
click at [290, 129] on link "analysis" at bounding box center [283, 127] width 53 height 30
type textarea "x"
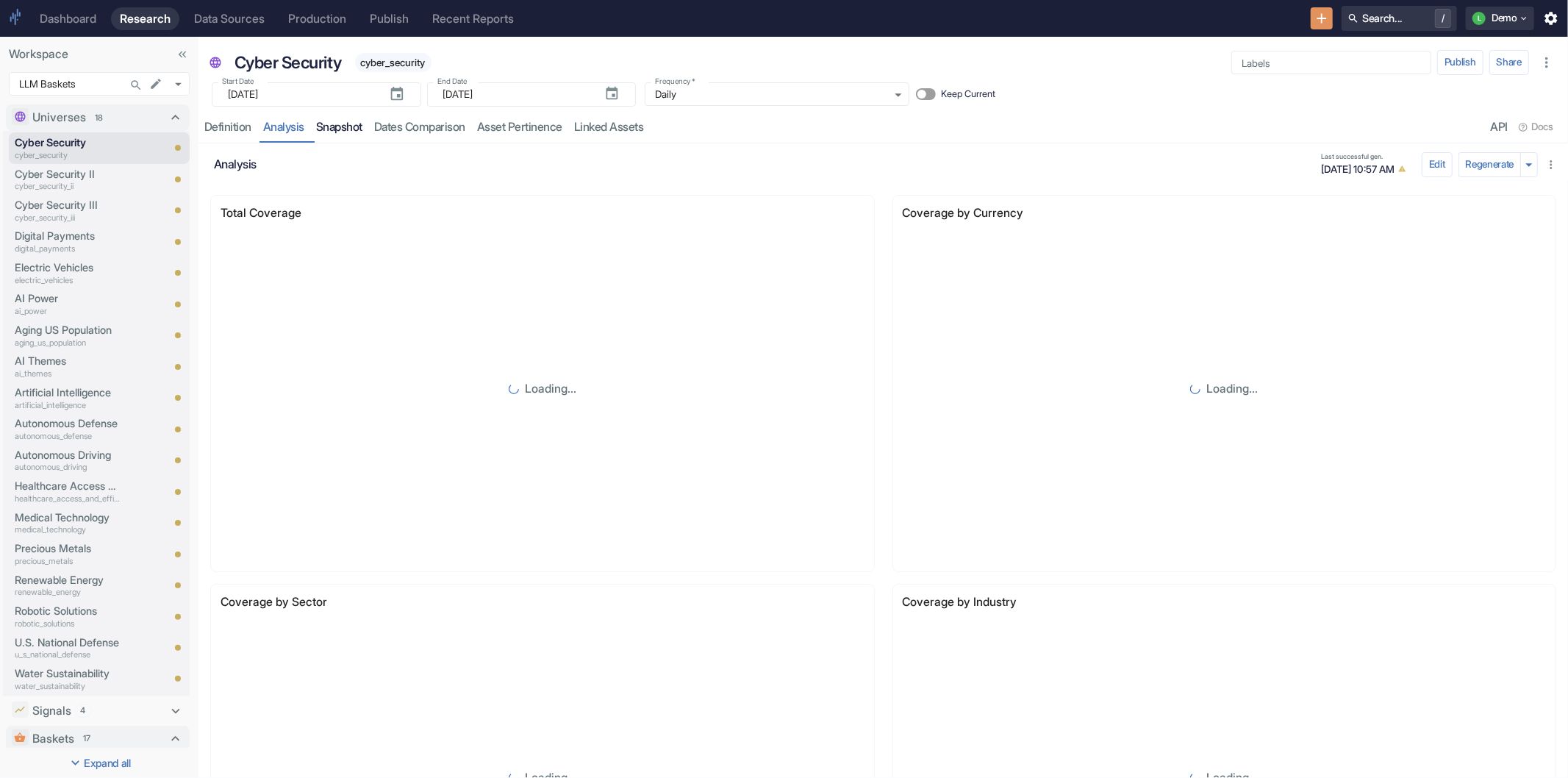
click at [328, 126] on link "Snapshot" at bounding box center [339, 127] width 58 height 30
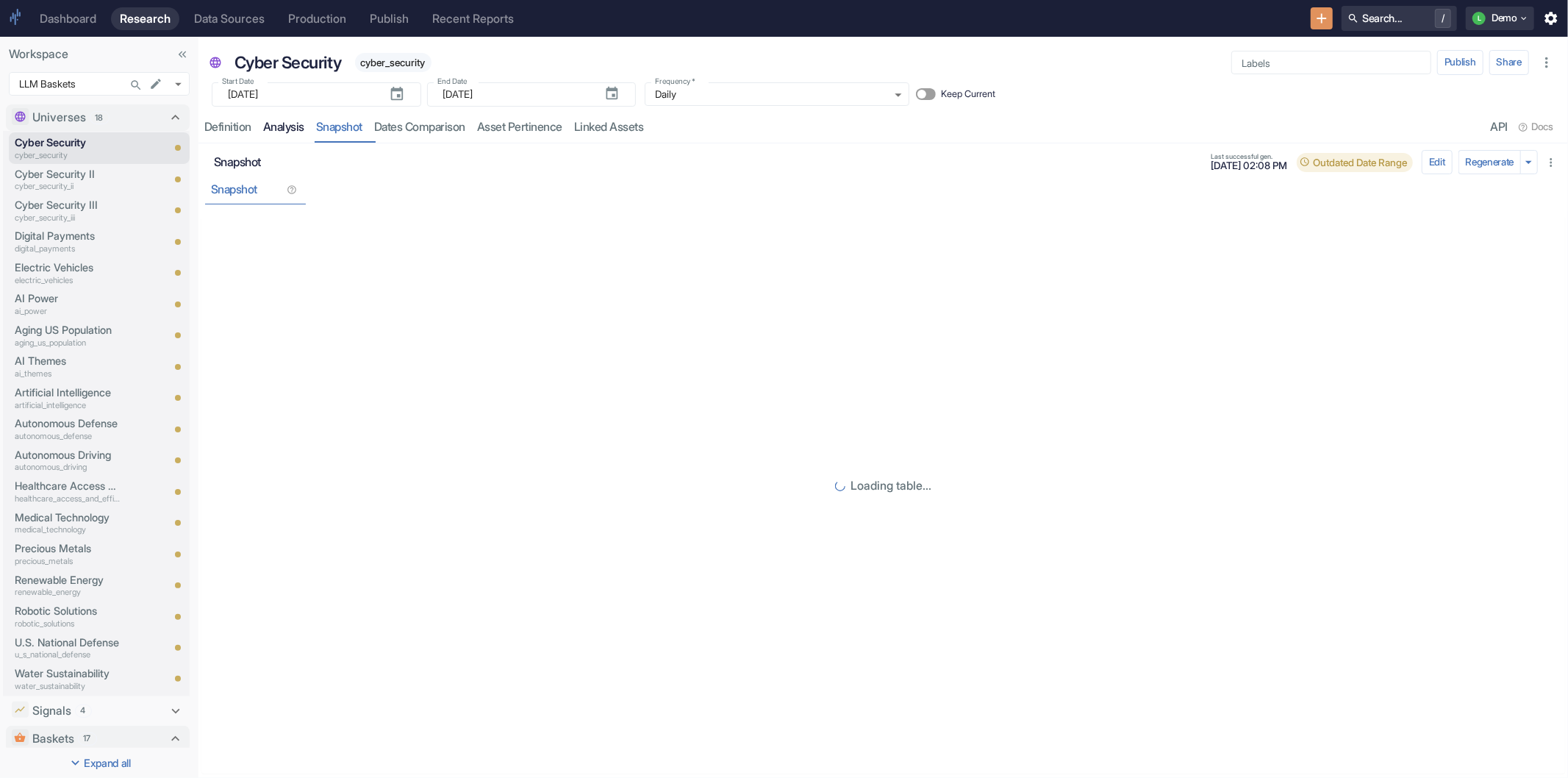
click at [296, 130] on link "analysis" at bounding box center [283, 127] width 53 height 30
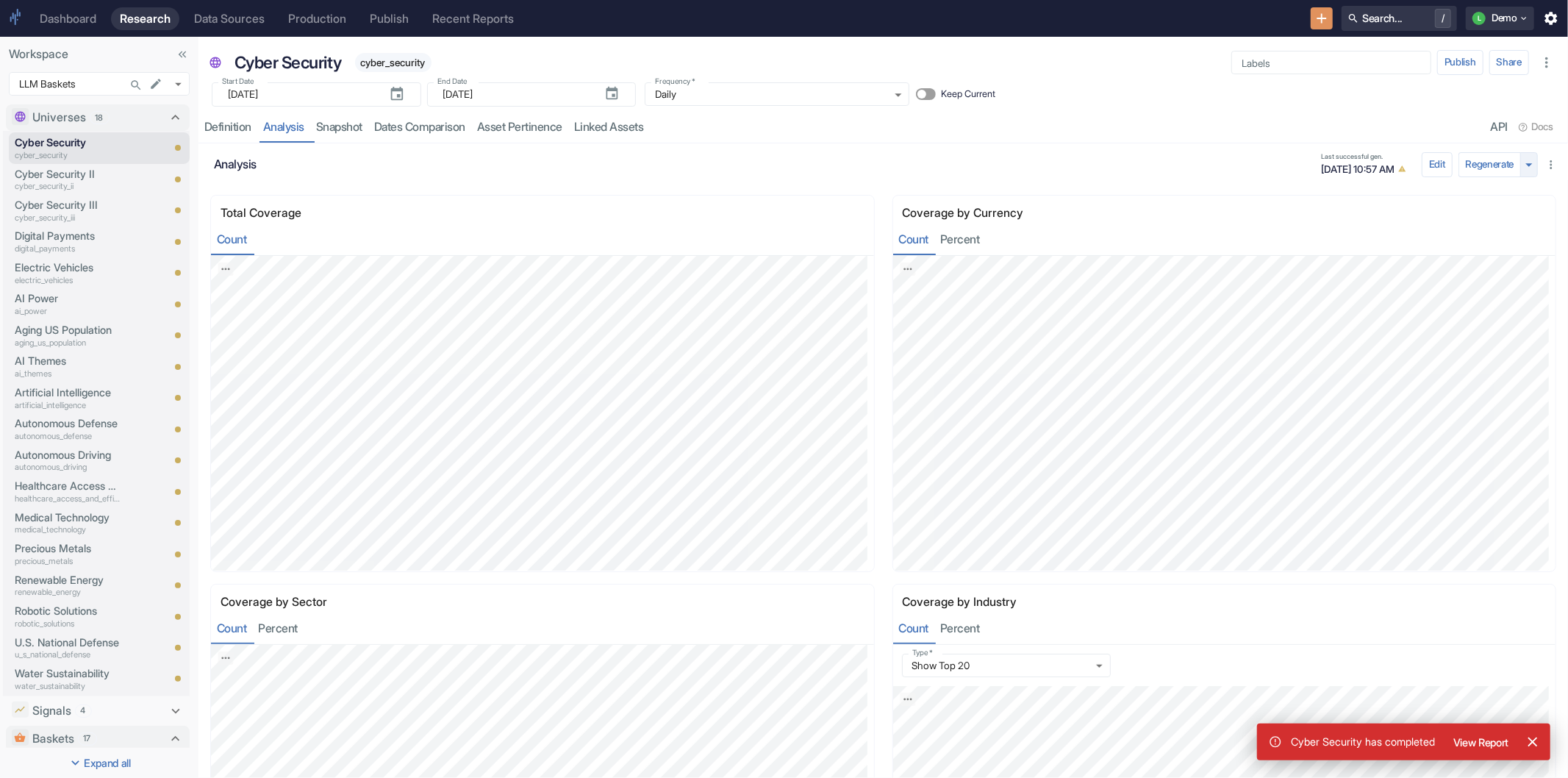
click at [1521, 161] on icon "button" at bounding box center [1529, 165] width 16 height 16
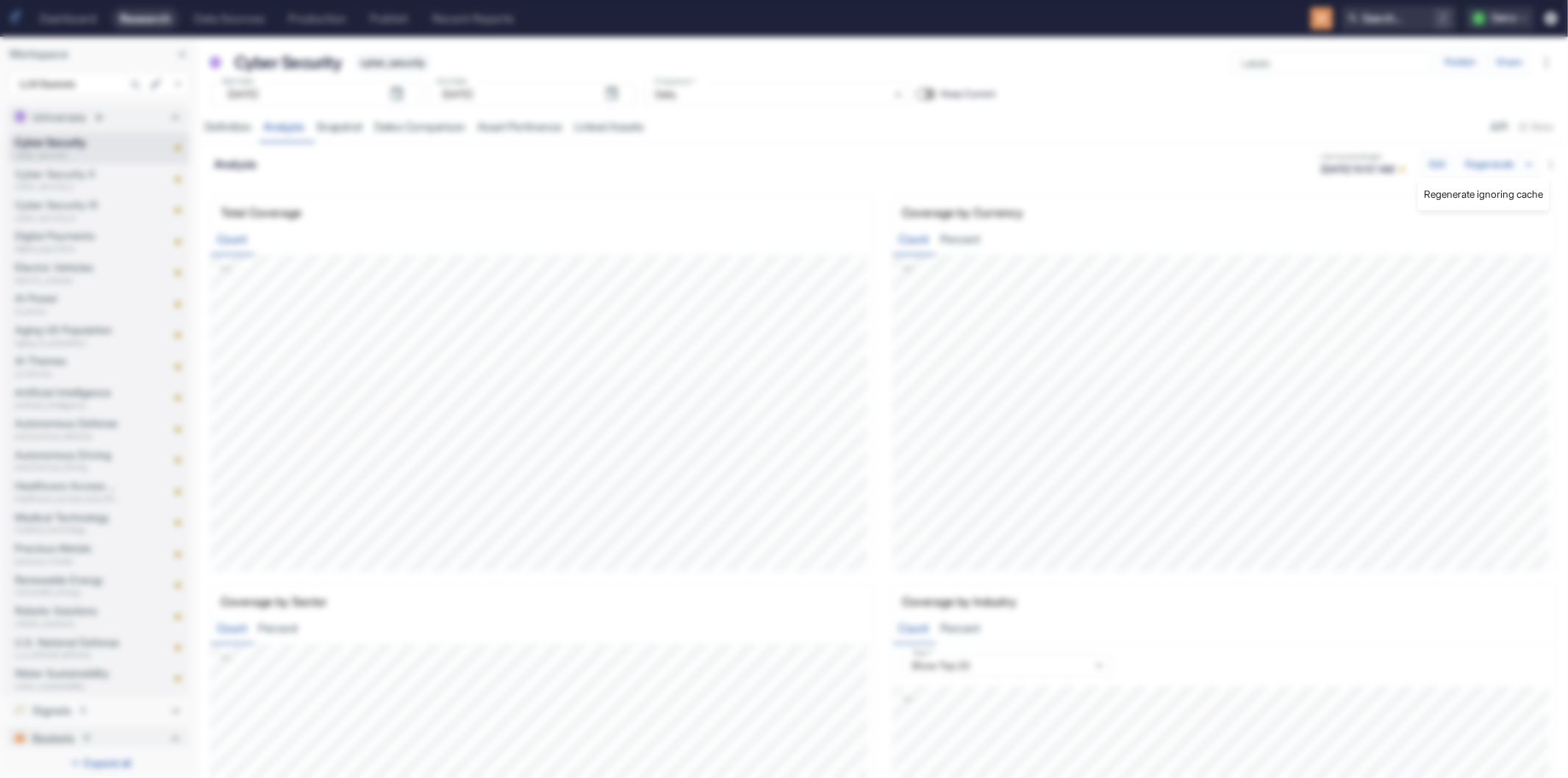
click at [1519, 185] on li "Regenerate ignoring cache" at bounding box center [1483, 194] width 131 height 21
